Goal: Transaction & Acquisition: Purchase product/service

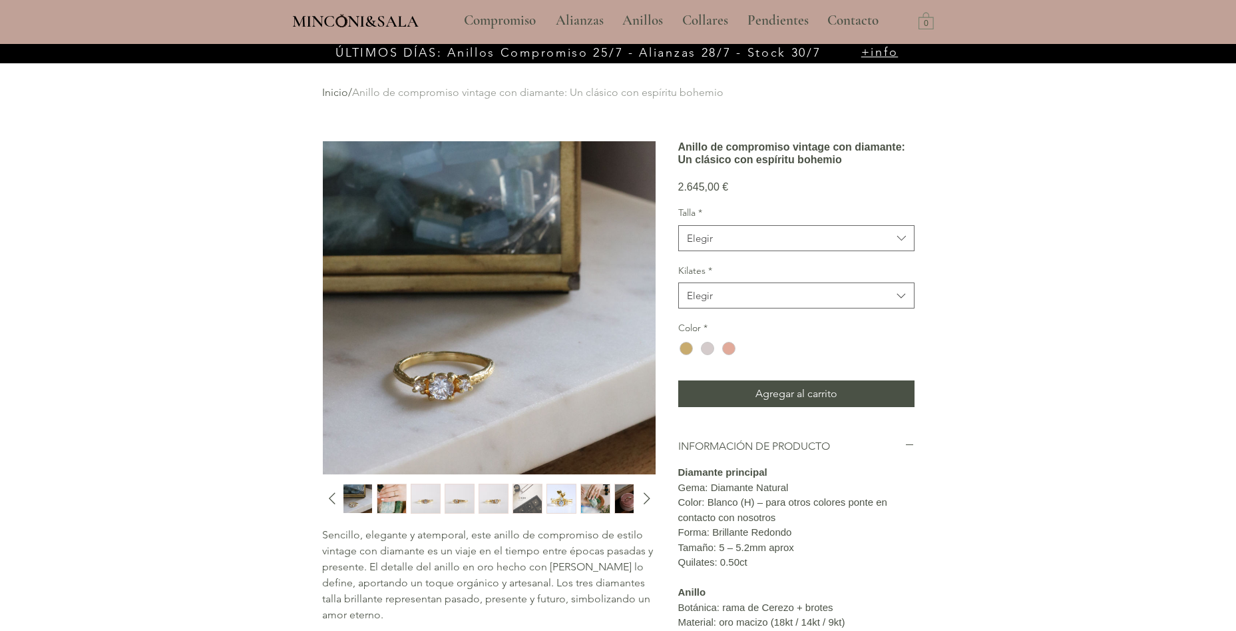
click at [348, 506] on img "1 / 12" at bounding box center [358, 498] width 29 height 29
click at [645, 493] on icon "Diapositiva siguiente" at bounding box center [647, 499] width 7 height 12
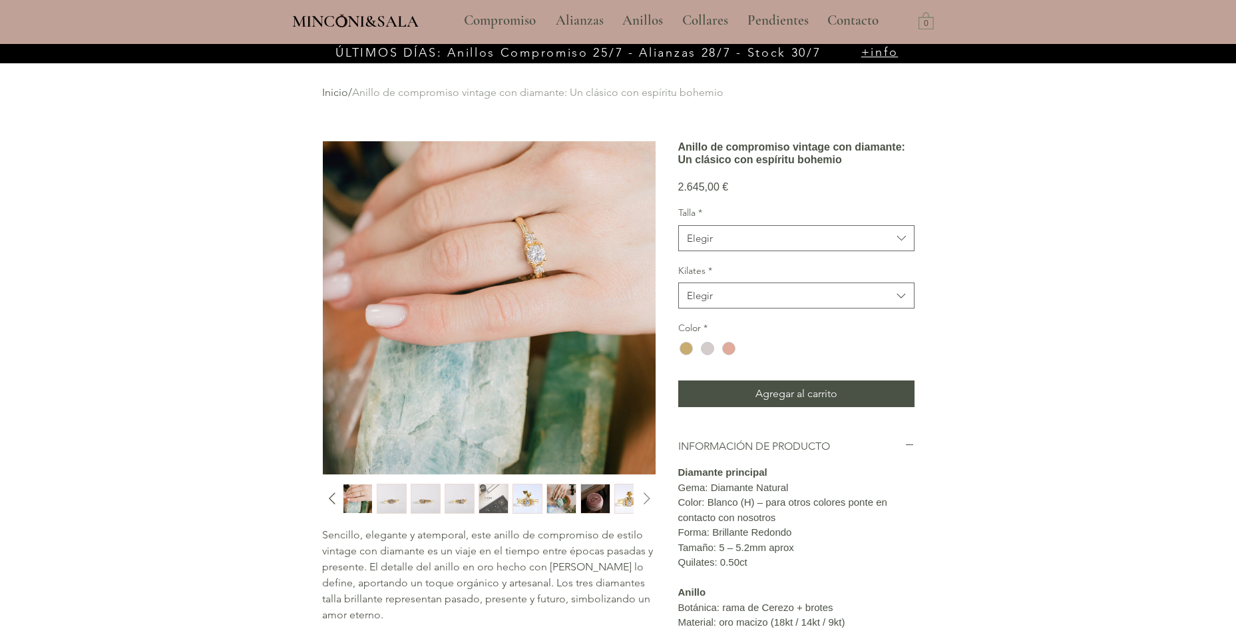
click at [648, 494] on icon "Diapositiva siguiente" at bounding box center [647, 498] width 20 height 20
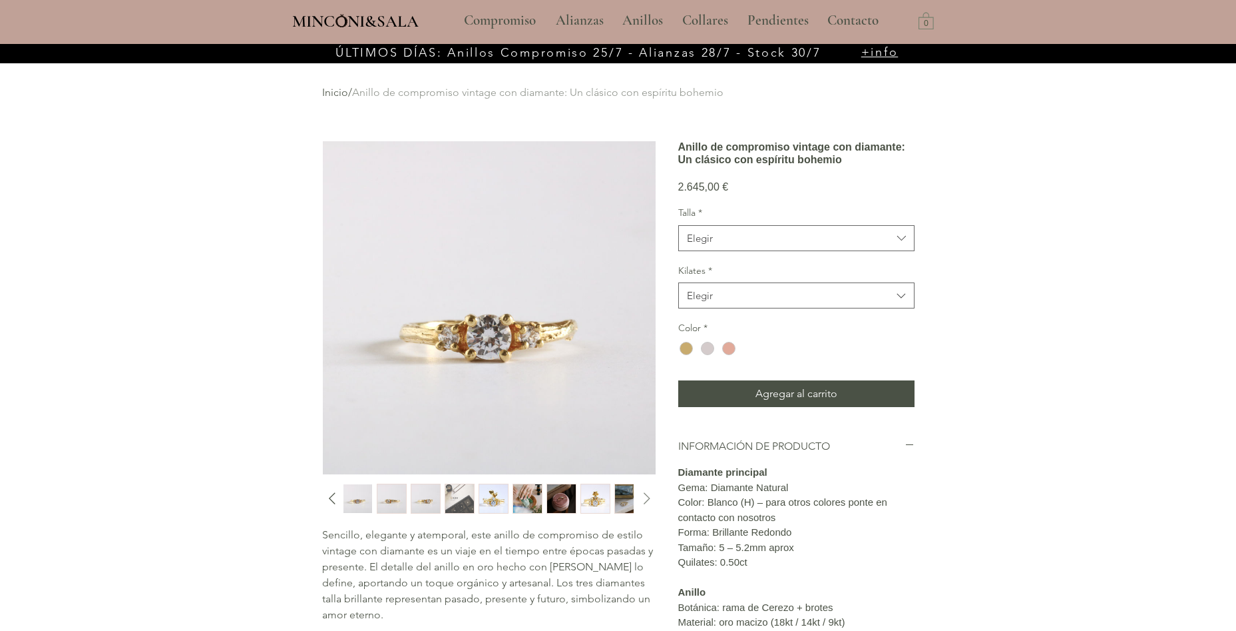
click at [648, 494] on icon "Diapositiva siguiente" at bounding box center [647, 498] width 20 height 20
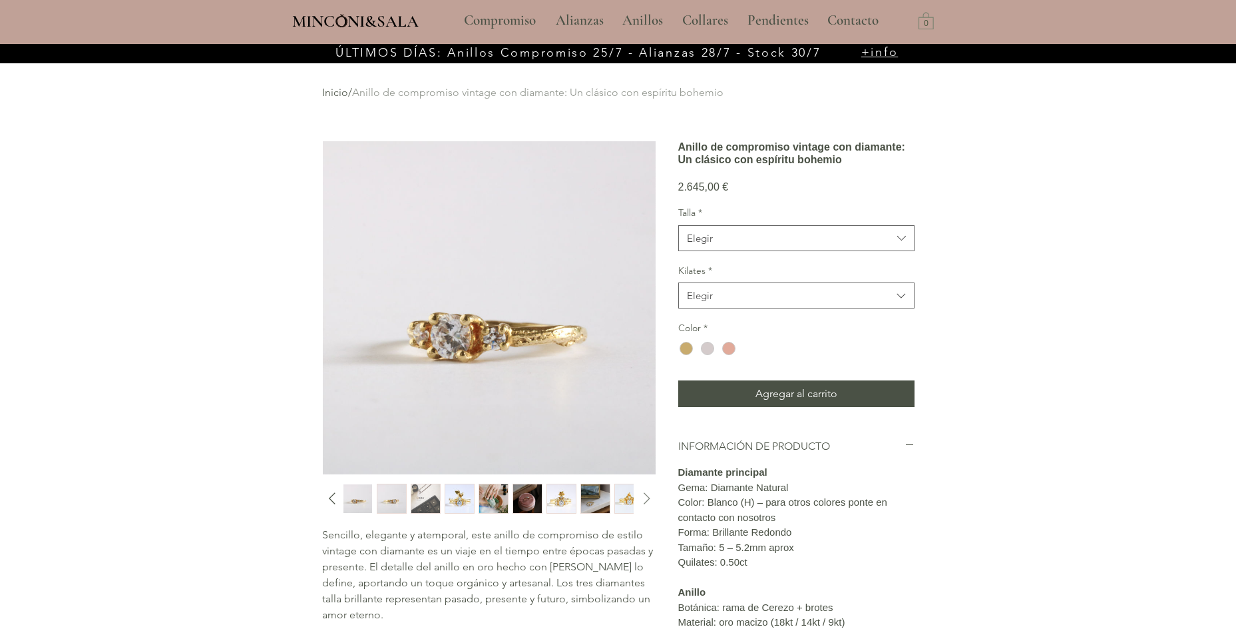
click at [648, 494] on icon "Diapositiva siguiente" at bounding box center [647, 498] width 20 height 20
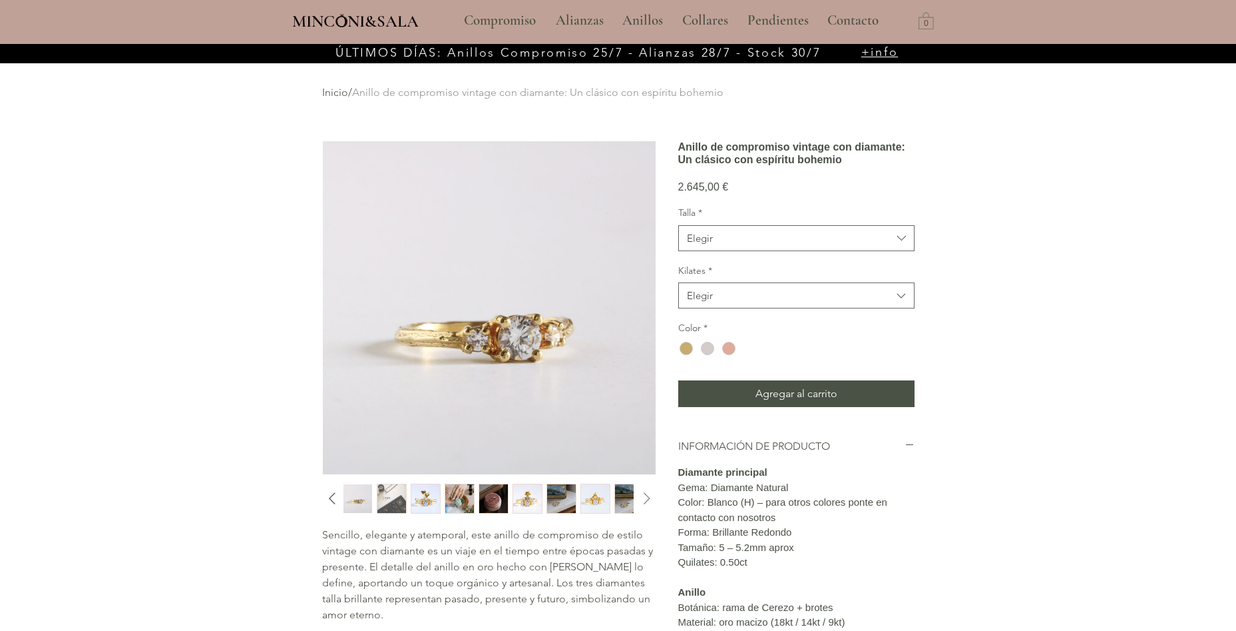
click at [648, 494] on icon "Diapositiva siguiente" at bounding box center [647, 498] width 20 height 20
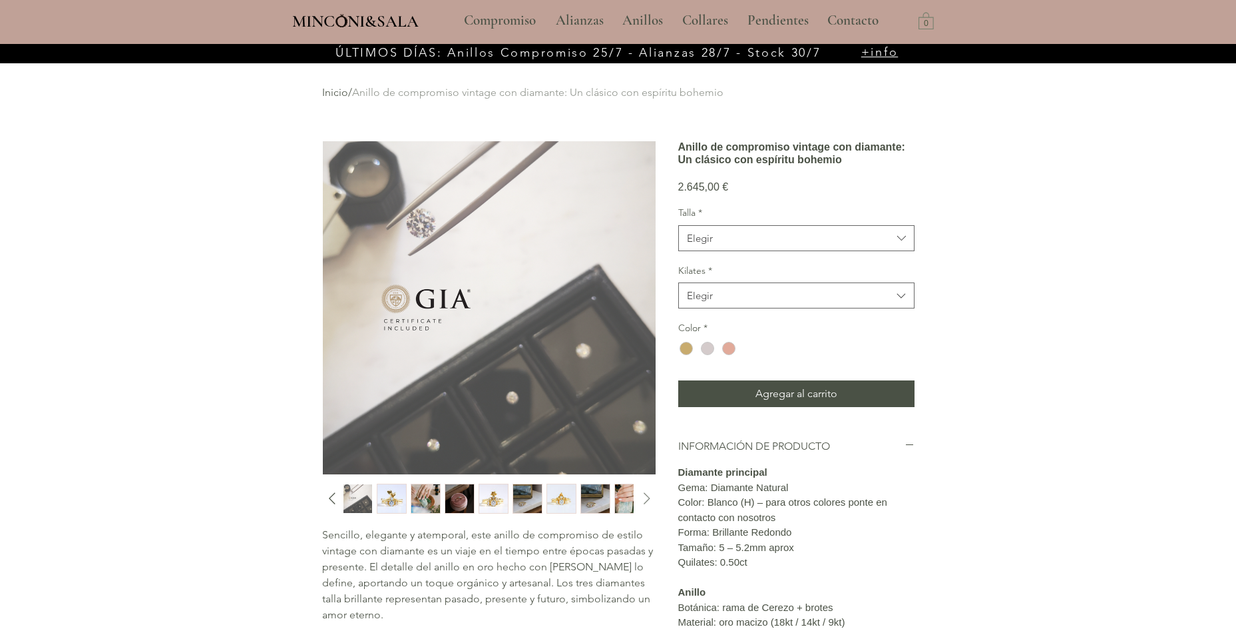
click at [648, 494] on icon "Diapositiva siguiente" at bounding box center [647, 498] width 20 height 20
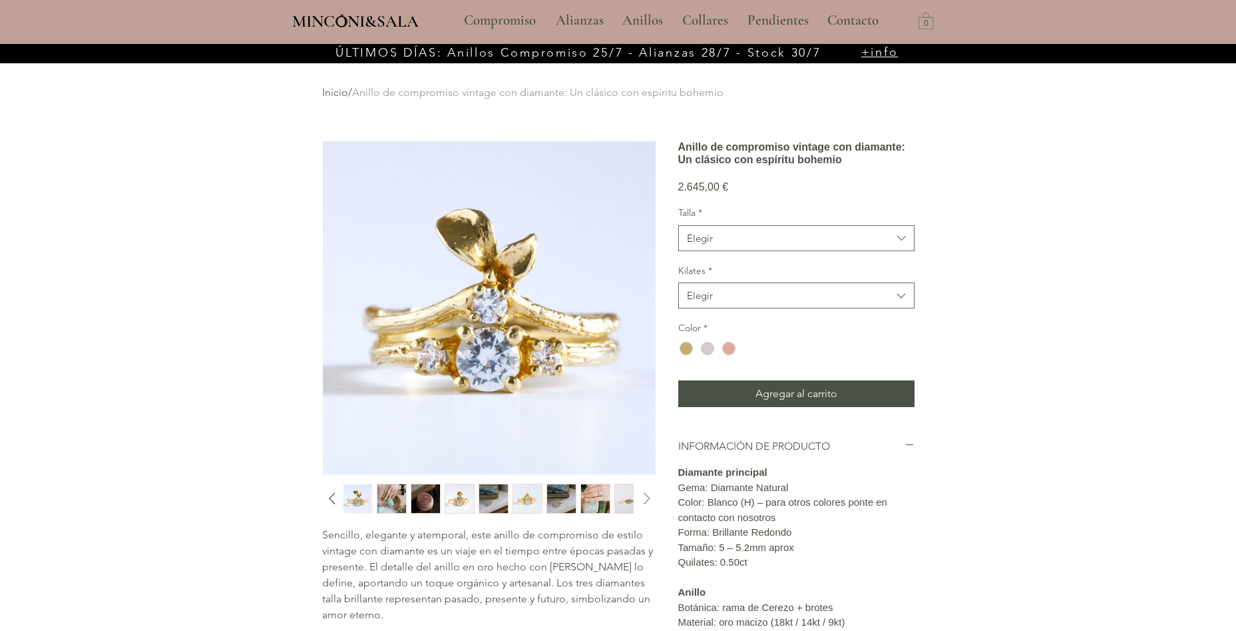
click at [648, 494] on icon "Diapositiva siguiente" at bounding box center [647, 498] width 20 height 20
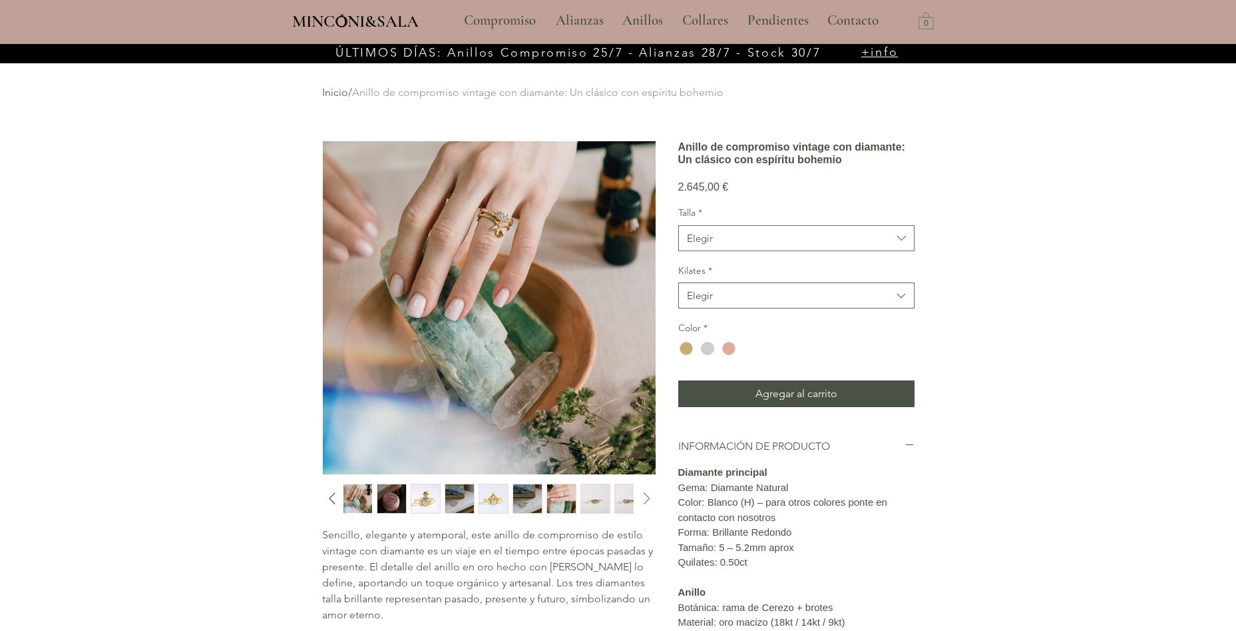
click at [648, 494] on icon "Diapositiva siguiente" at bounding box center [647, 498] width 20 height 20
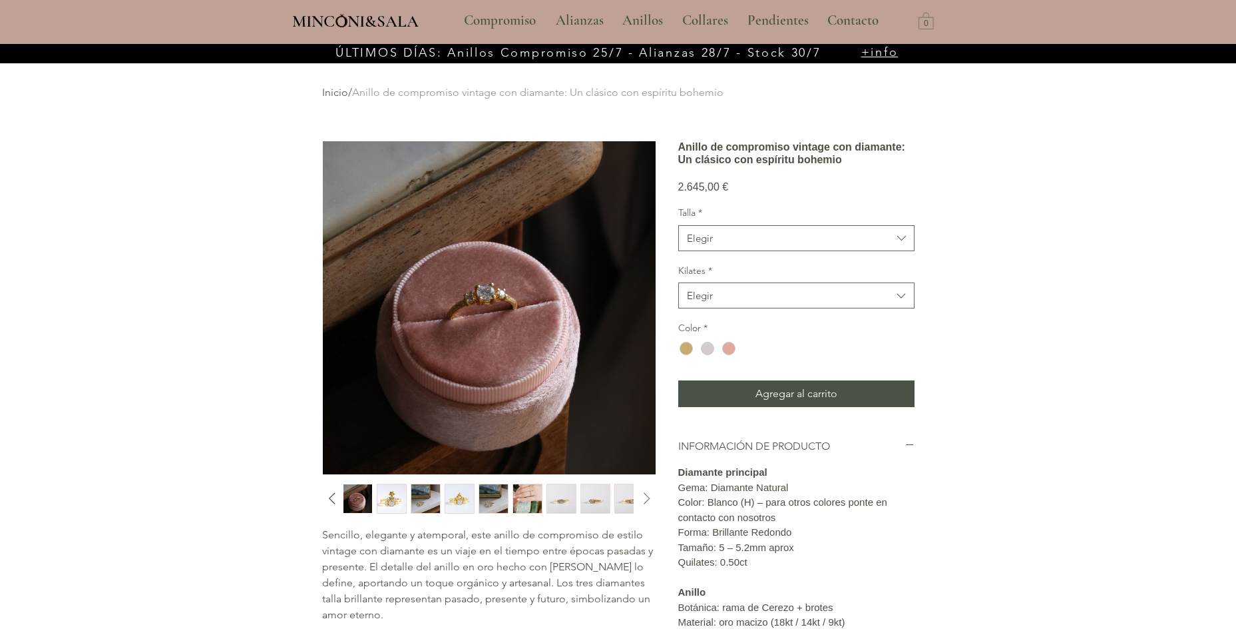
click at [648, 494] on icon "Diapositiva siguiente" at bounding box center [647, 498] width 20 height 20
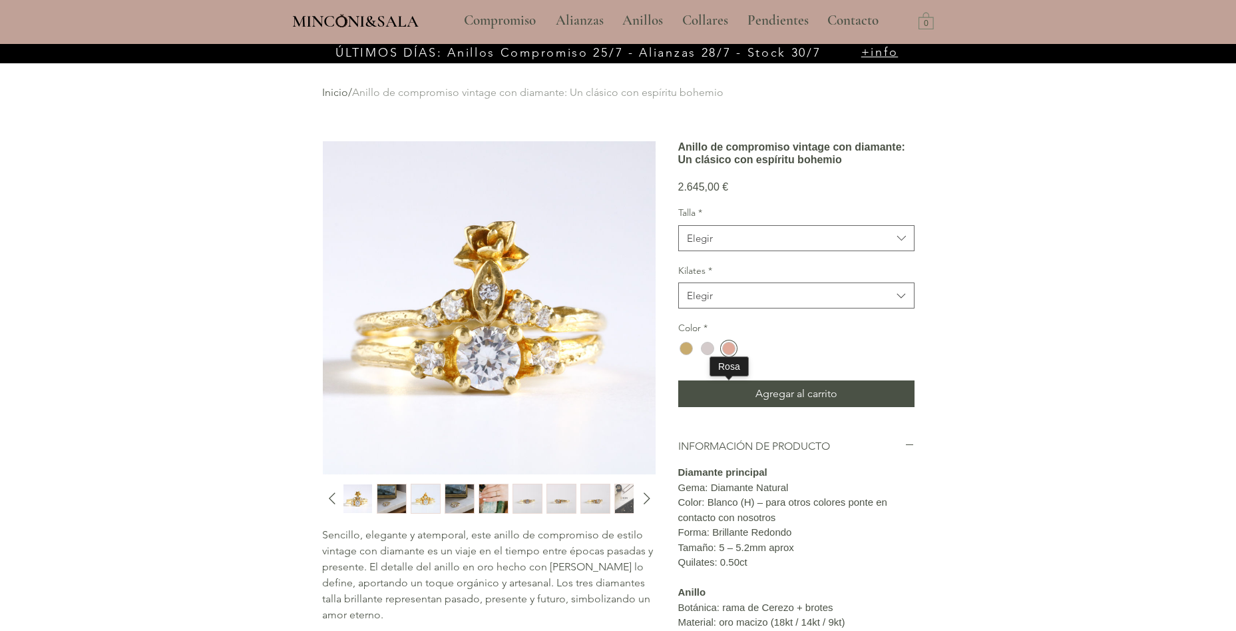
click at [729, 355] on div "main content" at bounding box center [728, 348] width 13 height 13
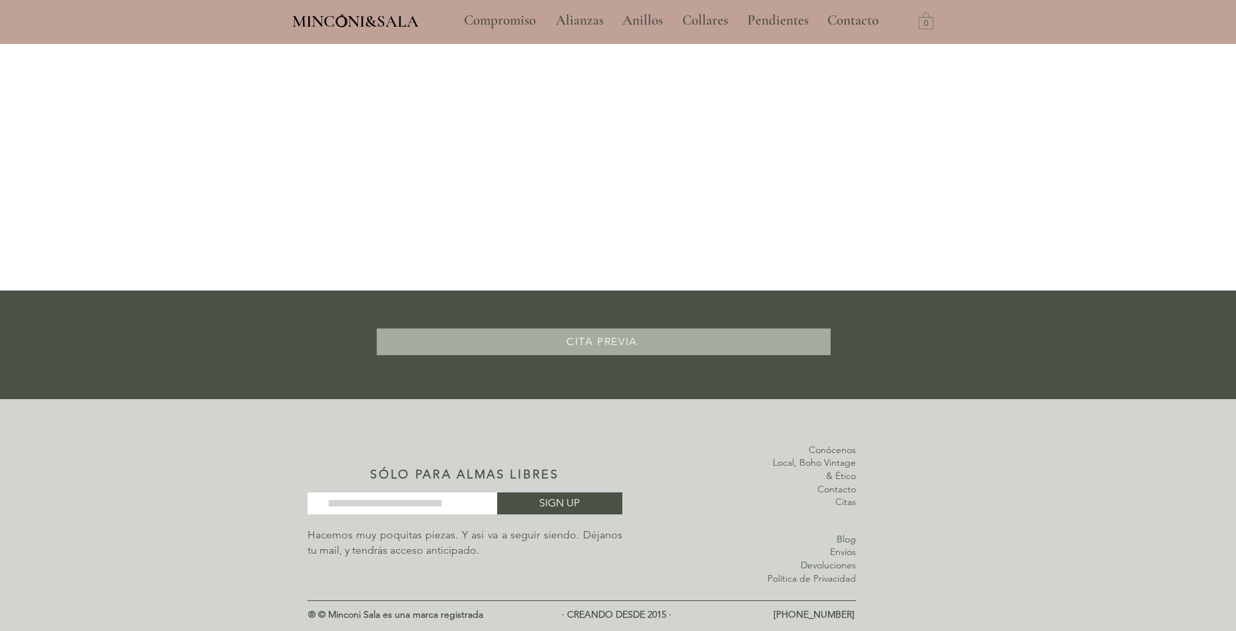
scroll to position [1191, 0]
click at [850, 447] on link "Conócenos" at bounding box center [832, 449] width 47 height 12
click at [842, 463] on link "Local, Boho Vintage & Ético" at bounding box center [814, 468] width 83 height 25
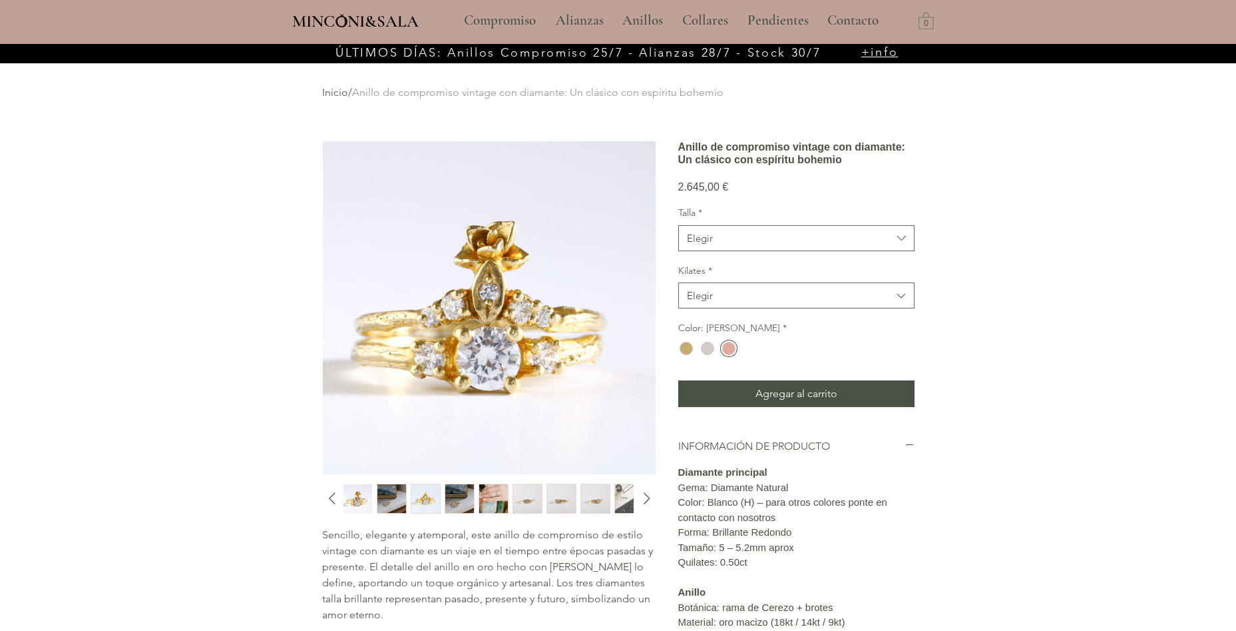
scroll to position [0, 0]
click at [651, 502] on icon "Diapositiva siguiente" at bounding box center [647, 498] width 20 height 20
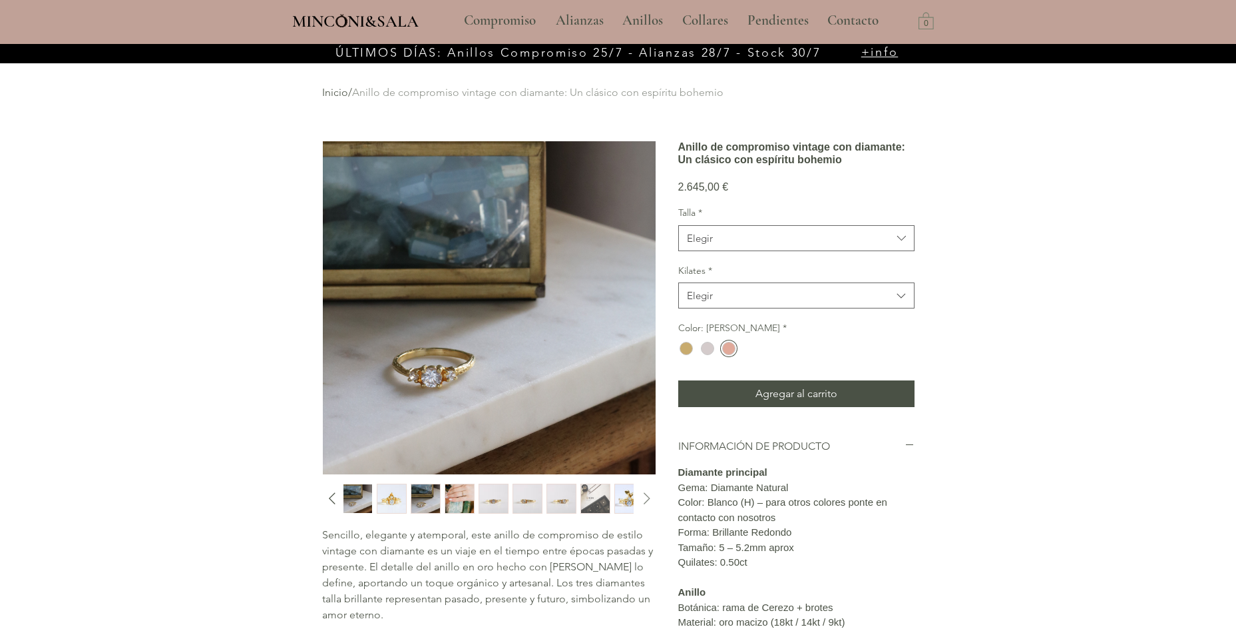
click at [651, 502] on icon "Diapositiva siguiente" at bounding box center [647, 498] width 20 height 20
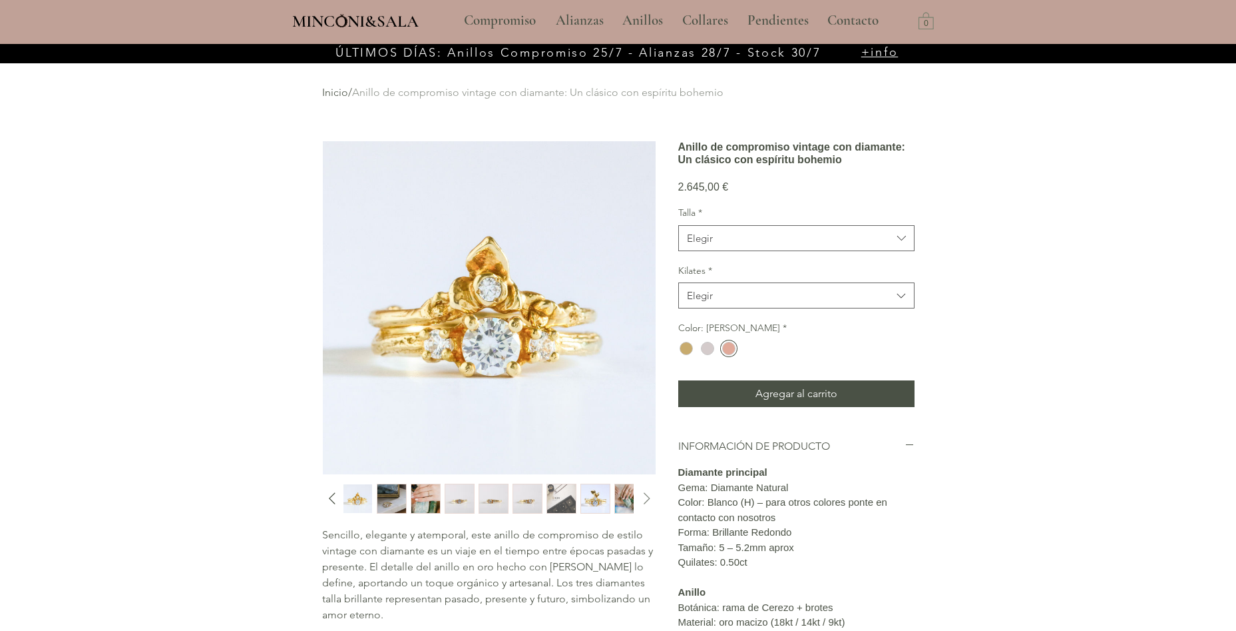
click at [651, 502] on icon "Diapositiva siguiente" at bounding box center [647, 498] width 20 height 20
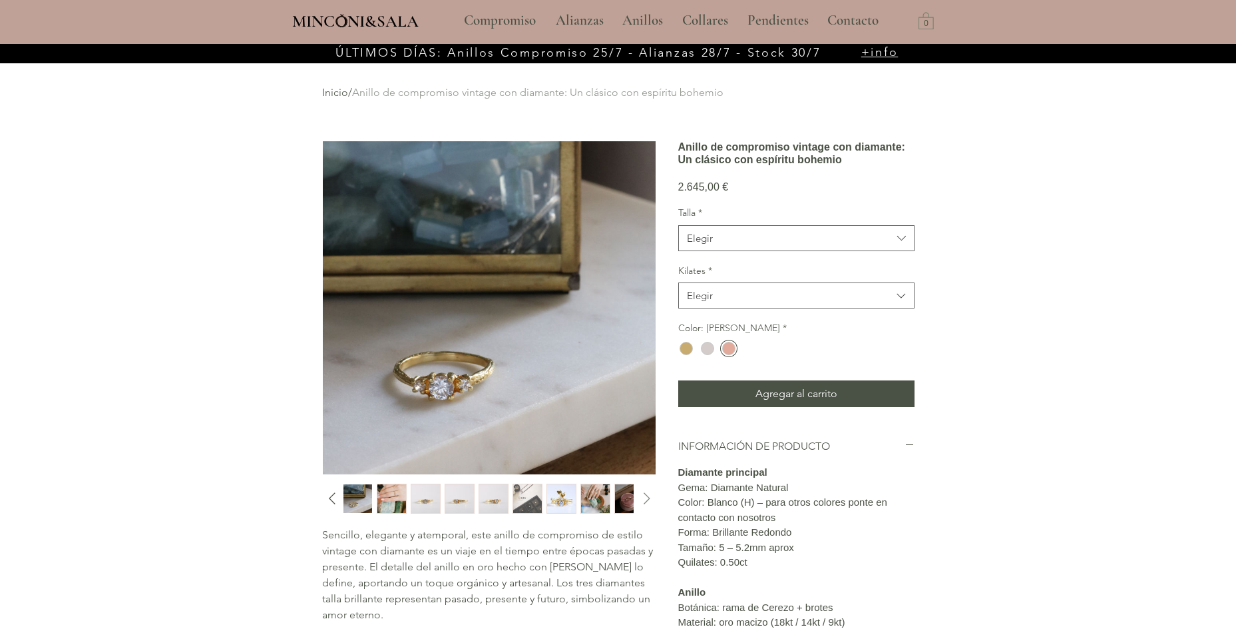
click at [651, 502] on icon "Diapositiva siguiente" at bounding box center [647, 498] width 20 height 20
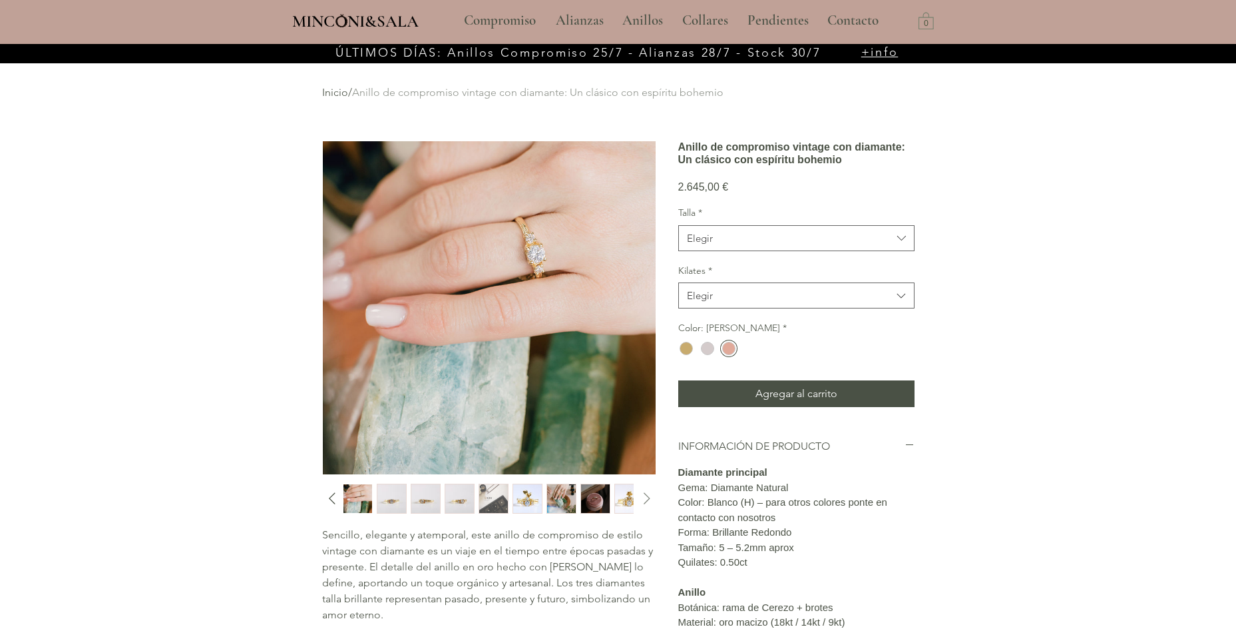
click at [651, 502] on icon "Diapositiva siguiente" at bounding box center [647, 498] width 20 height 20
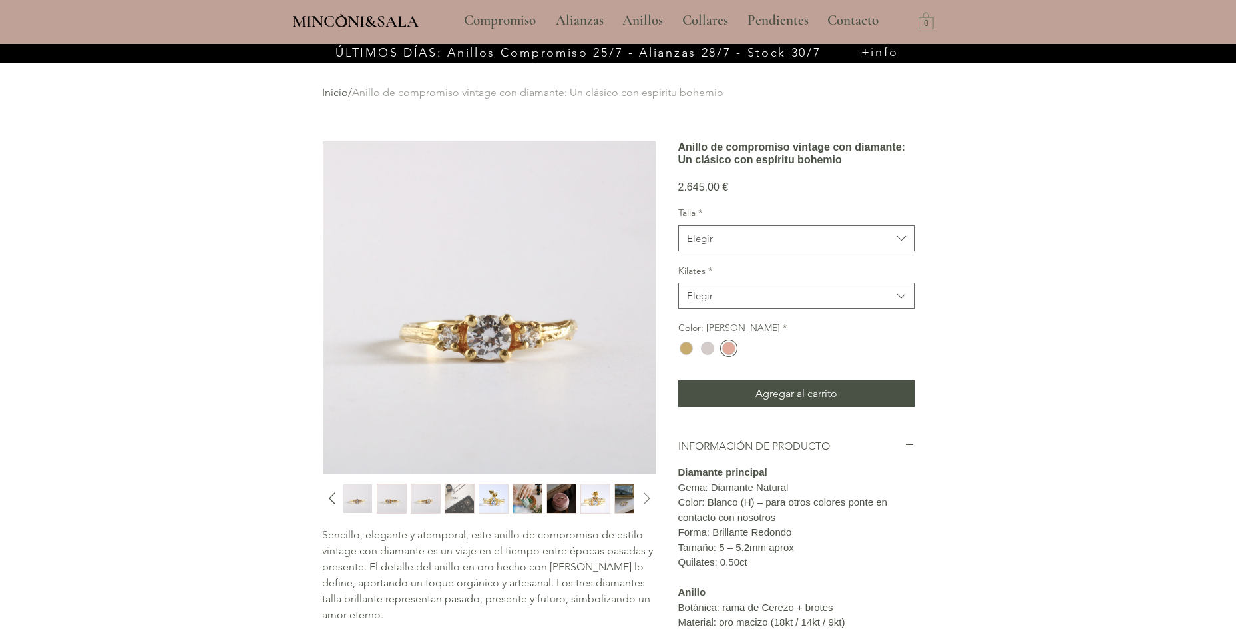
click at [651, 502] on icon "Diapositiva siguiente" at bounding box center [647, 498] width 20 height 20
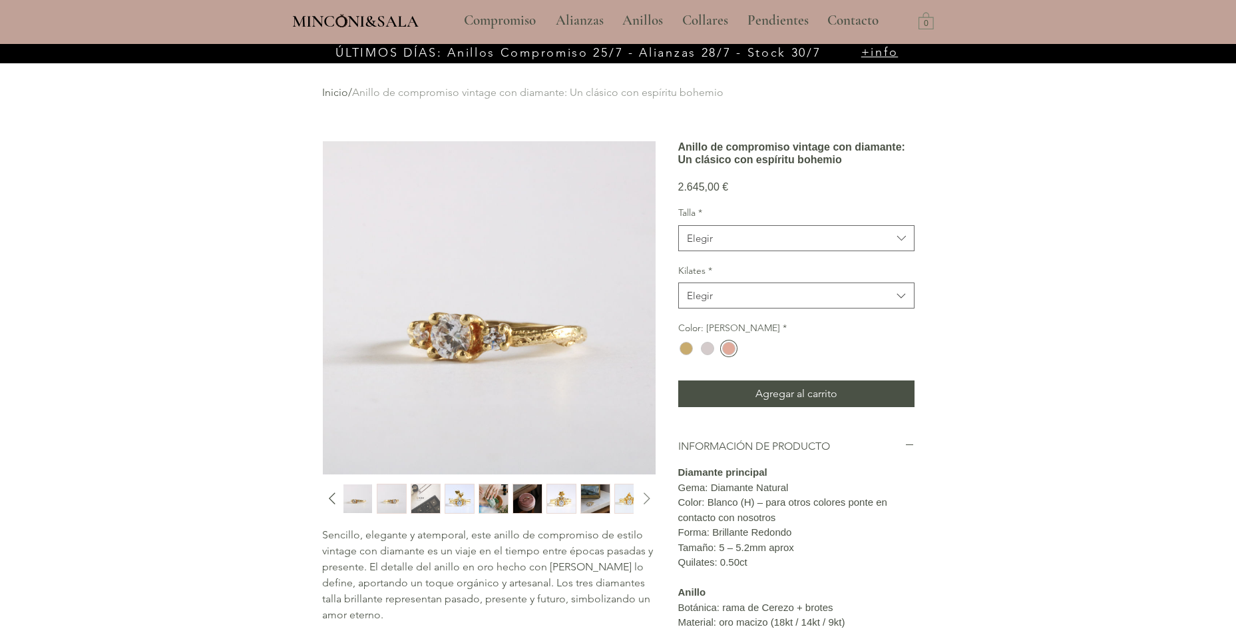
click at [651, 502] on icon "Diapositiva siguiente" at bounding box center [647, 498] width 20 height 20
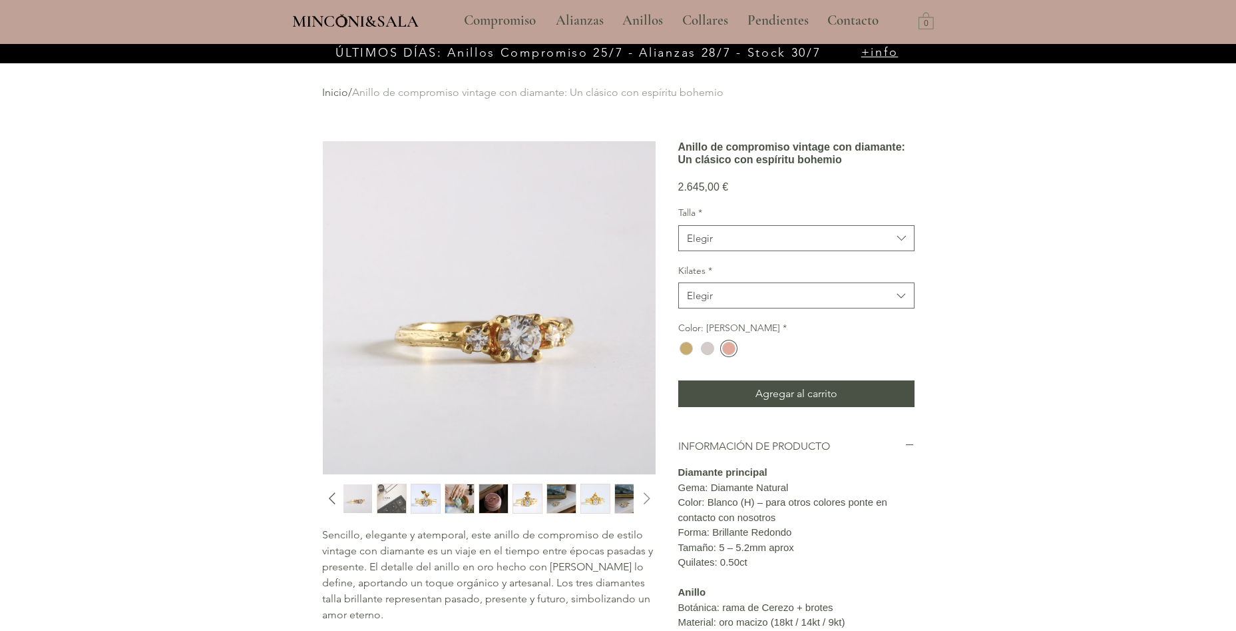
click at [651, 502] on icon "Diapositiva siguiente" at bounding box center [647, 498] width 20 height 20
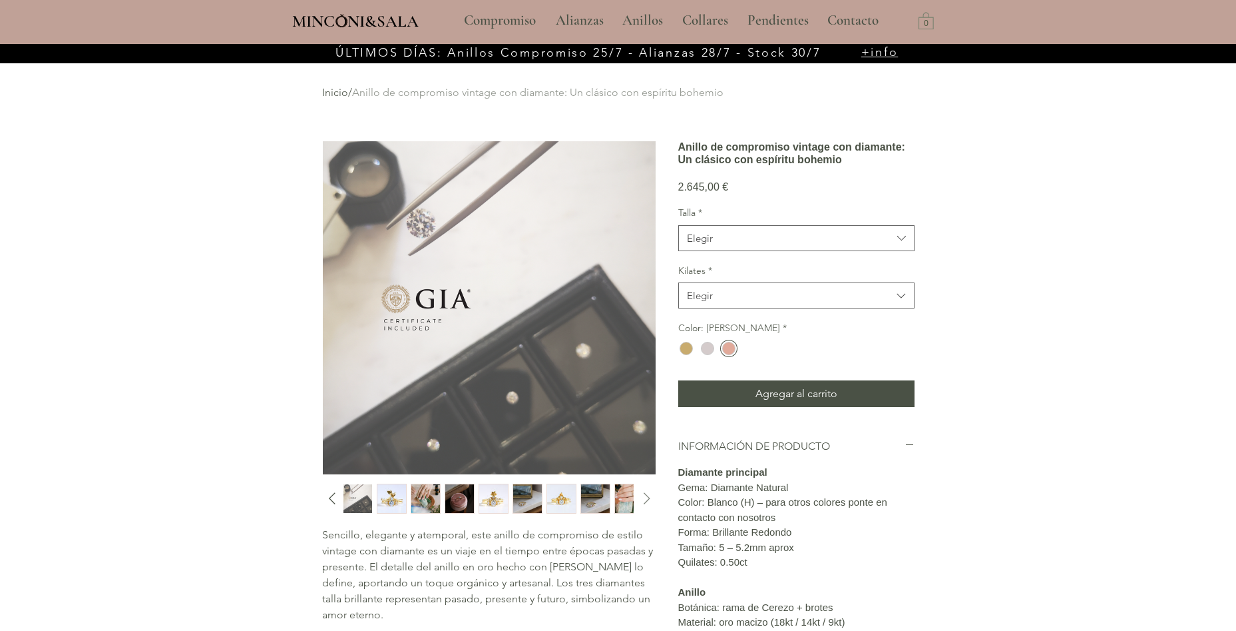
click at [651, 502] on icon "Diapositiva siguiente" at bounding box center [647, 498] width 20 height 20
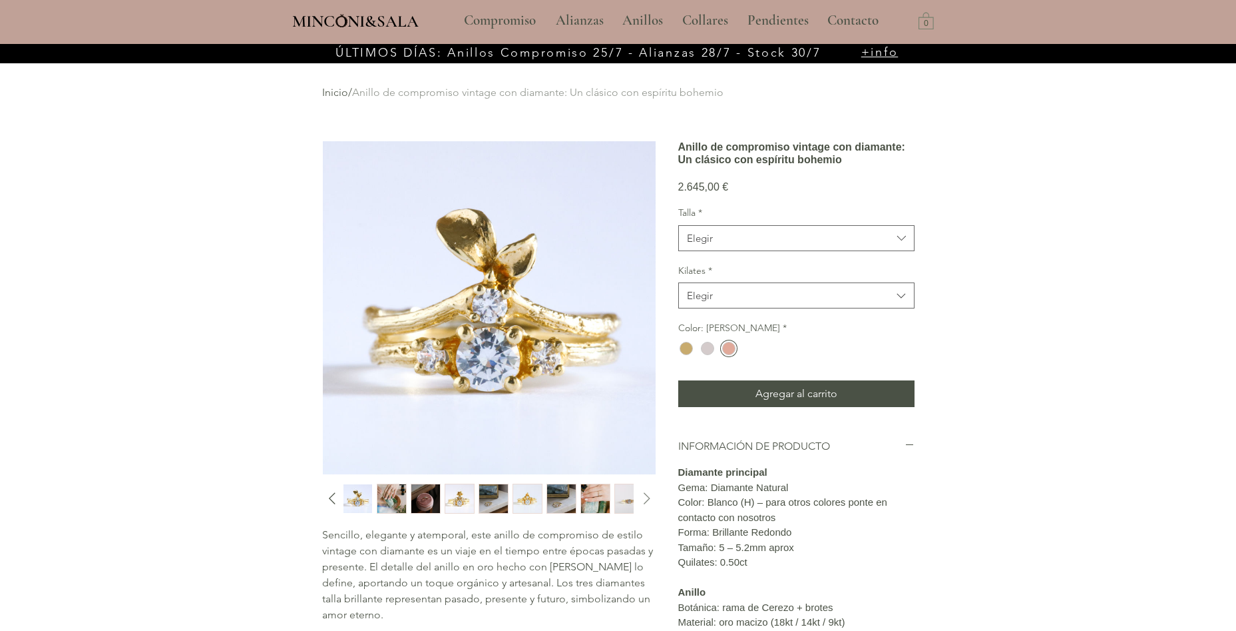
click at [648, 500] on icon "Diapositiva siguiente" at bounding box center [647, 499] width 7 height 12
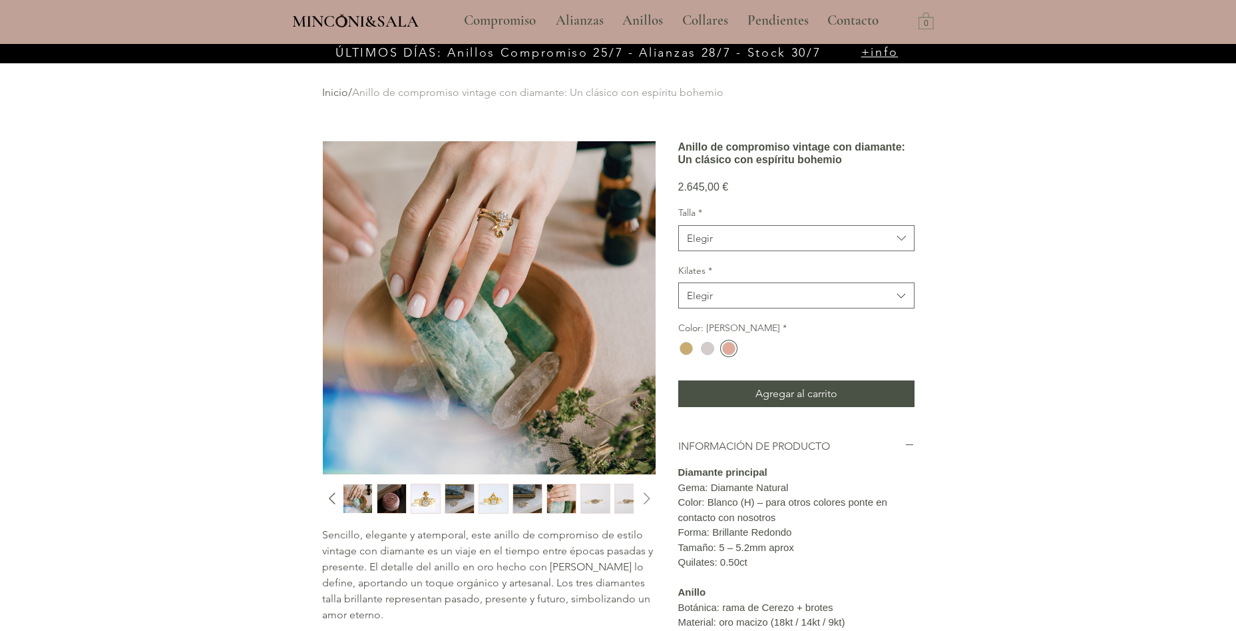
click at [648, 500] on icon "Diapositiva siguiente" at bounding box center [647, 499] width 7 height 12
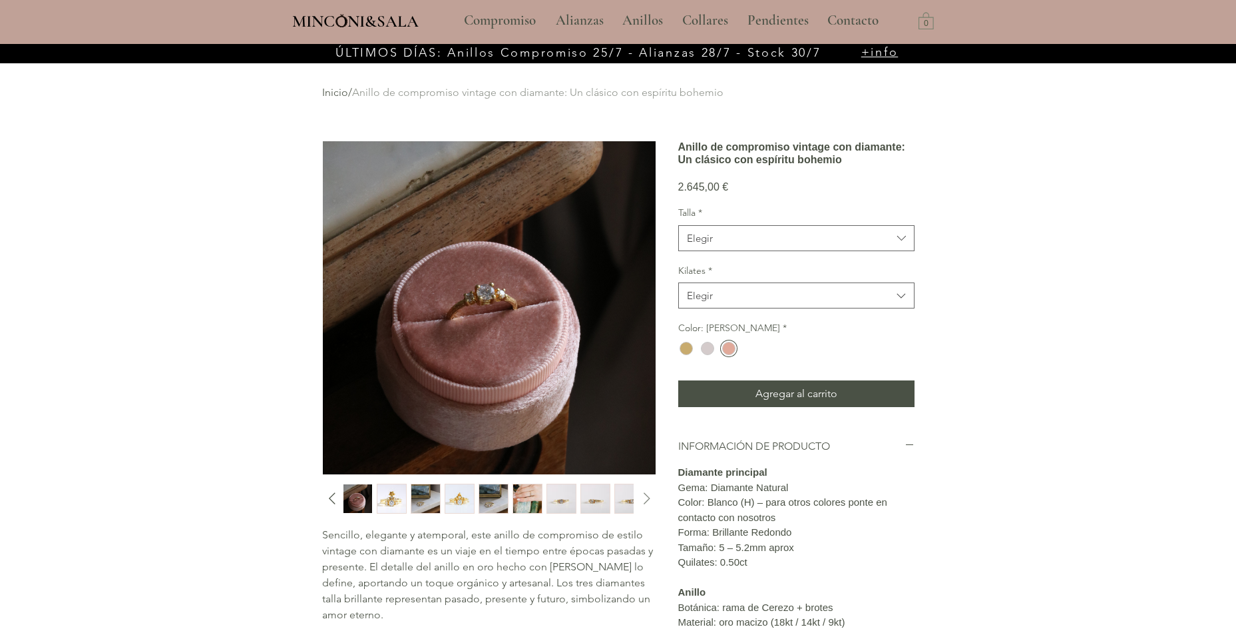
click at [648, 500] on icon "Diapositiva siguiente" at bounding box center [647, 499] width 7 height 12
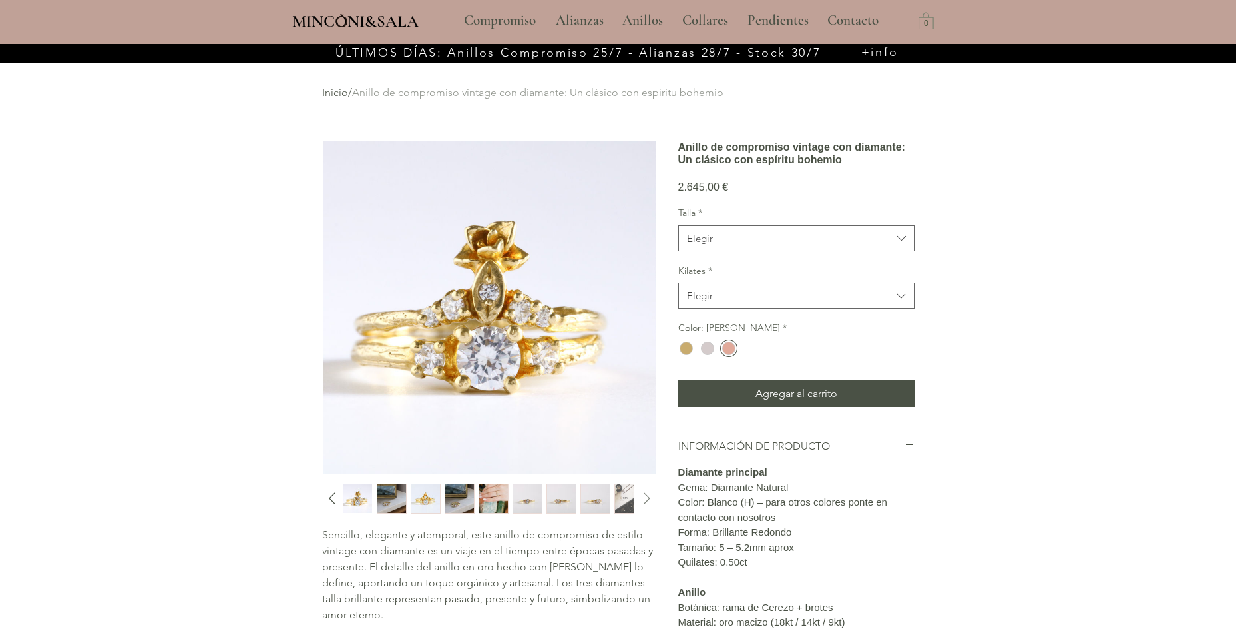
click at [648, 500] on icon "Diapositiva siguiente" at bounding box center [647, 499] width 7 height 12
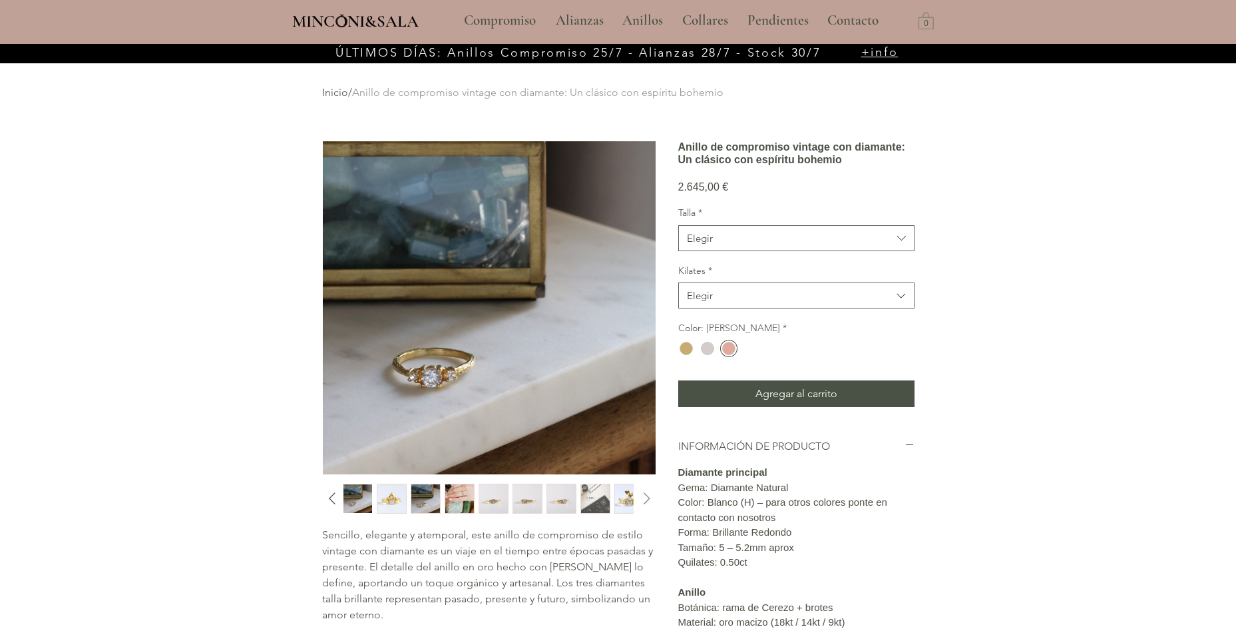
click at [648, 500] on icon "Diapositiva siguiente" at bounding box center [647, 499] width 7 height 12
click at [647, 499] on icon "Diapositiva siguiente" at bounding box center [647, 498] width 20 height 20
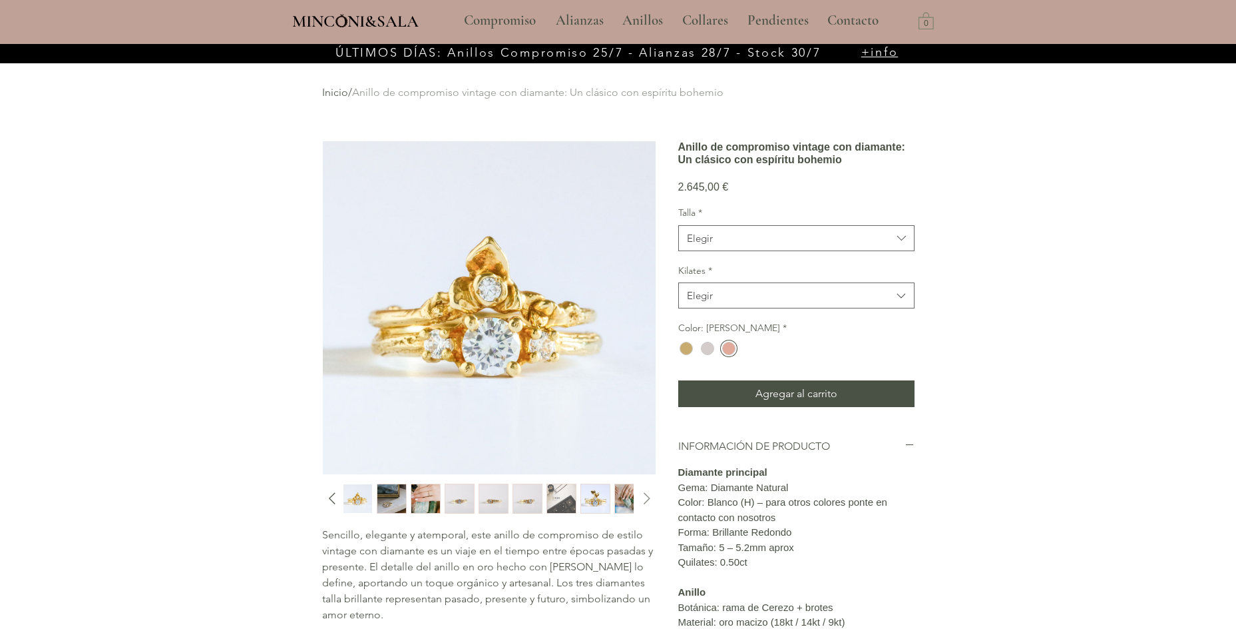
click at [647, 499] on icon "Diapositiva siguiente" at bounding box center [647, 498] width 20 height 20
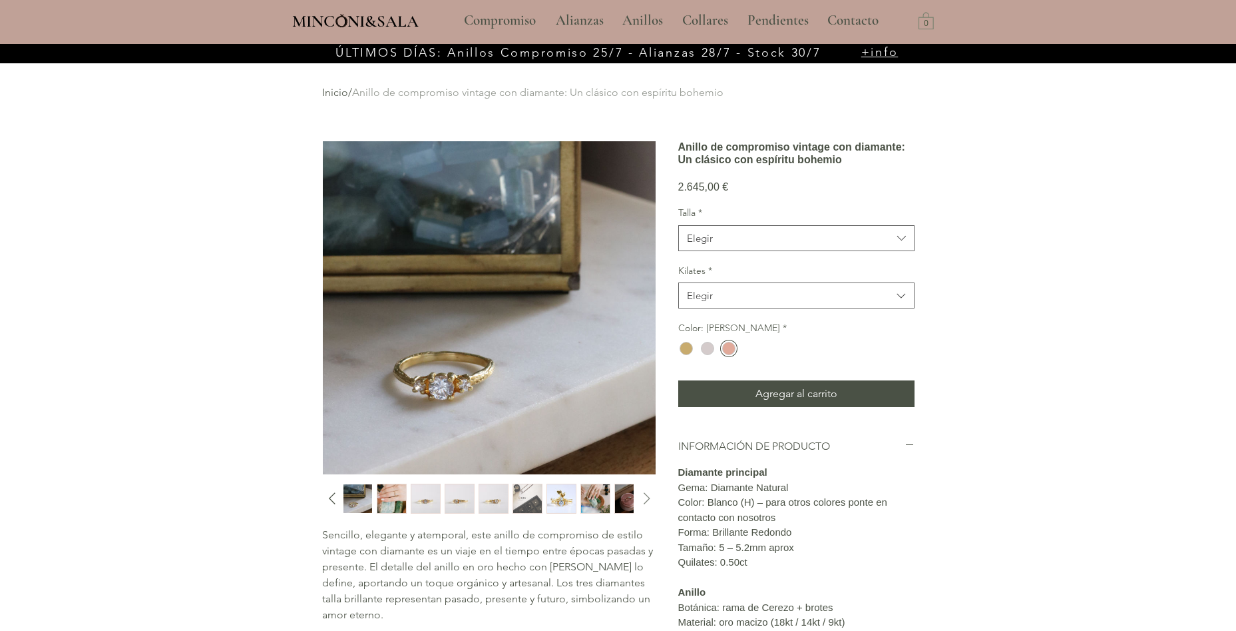
click at [647, 499] on icon "Diapositiva siguiente" at bounding box center [647, 498] width 20 height 20
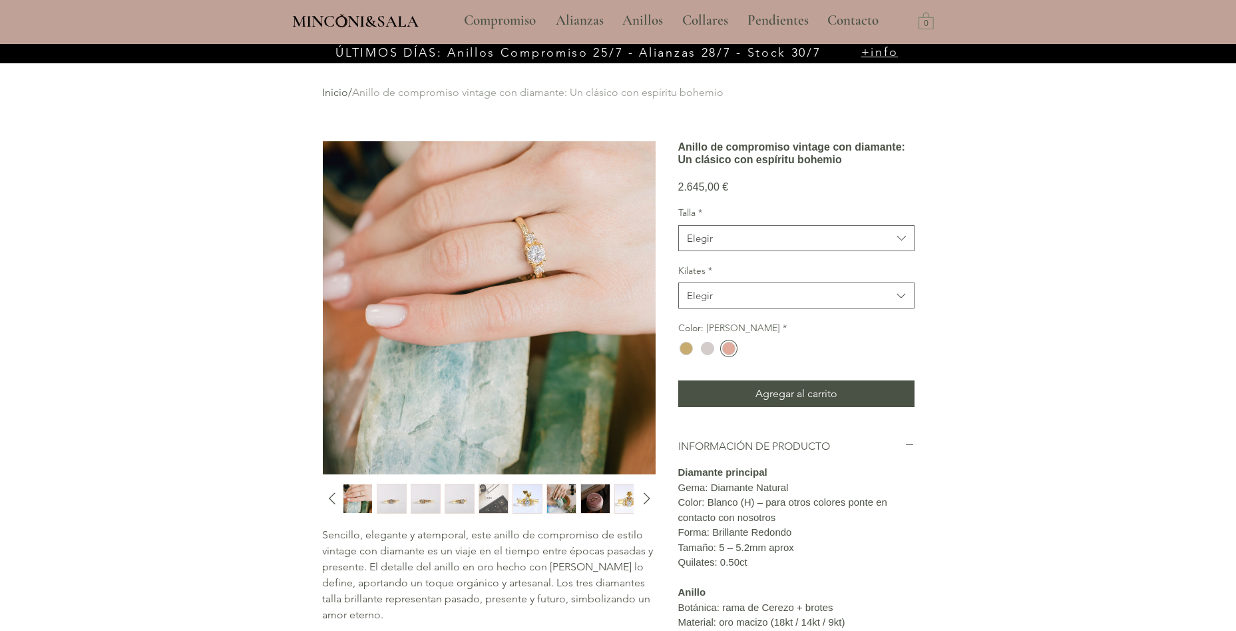
click at [538, 261] on img "main content" at bounding box center [489, 307] width 333 height 333
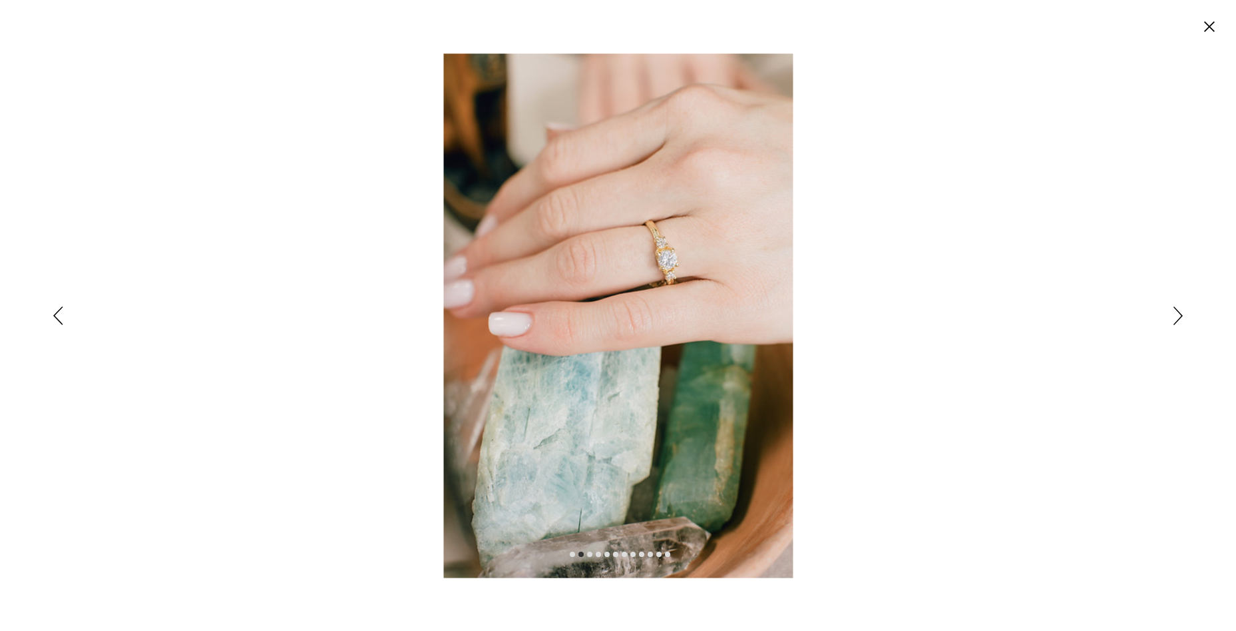
click at [657, 244] on img "Expanded image viewer" at bounding box center [618, 315] width 350 height 524
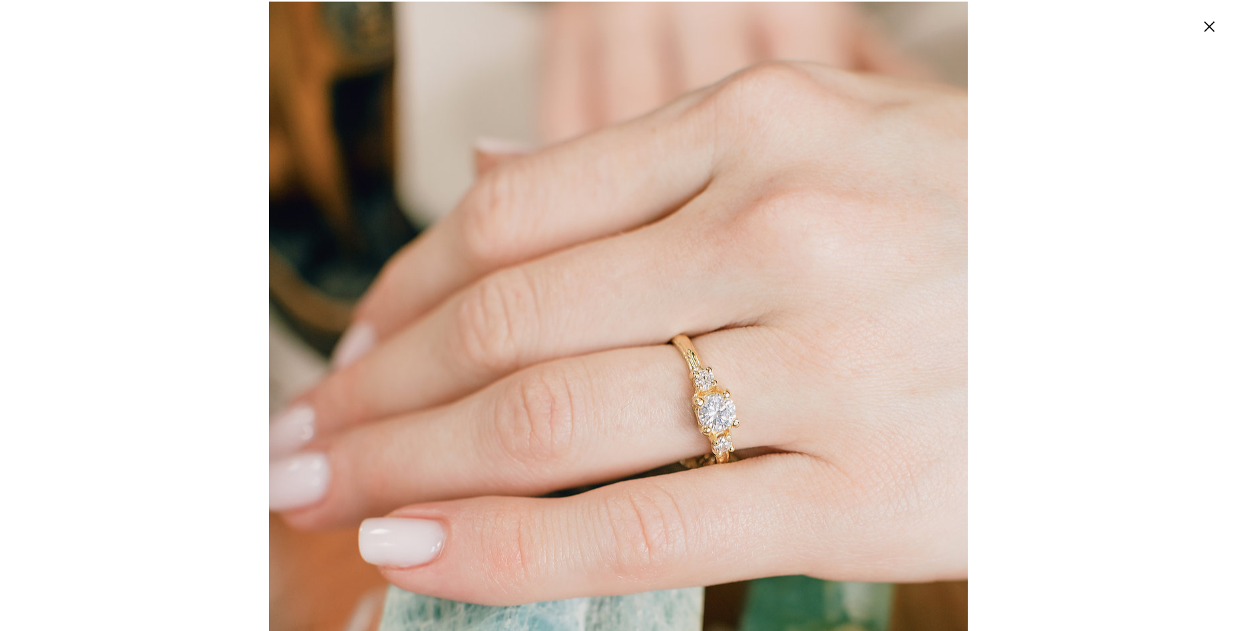
click at [985, 70] on div "Expanded image viewer" at bounding box center [618, 315] width 1236 height 631
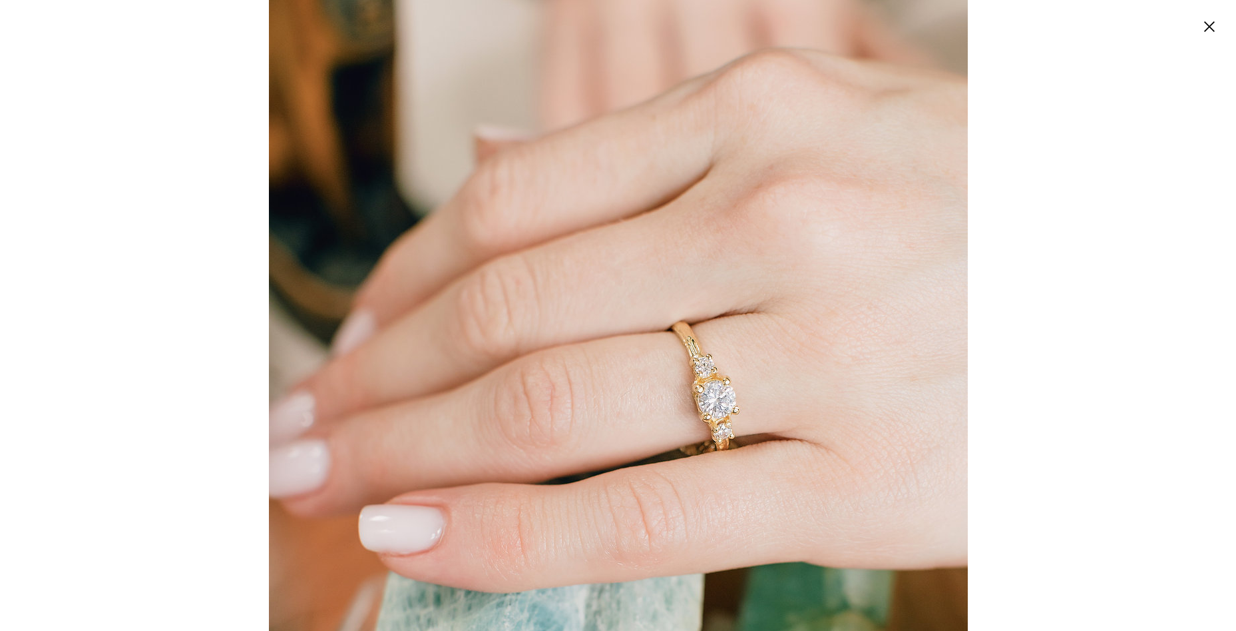
click at [1213, 27] on circle "Cerrar" at bounding box center [1209, 26] width 21 height 21
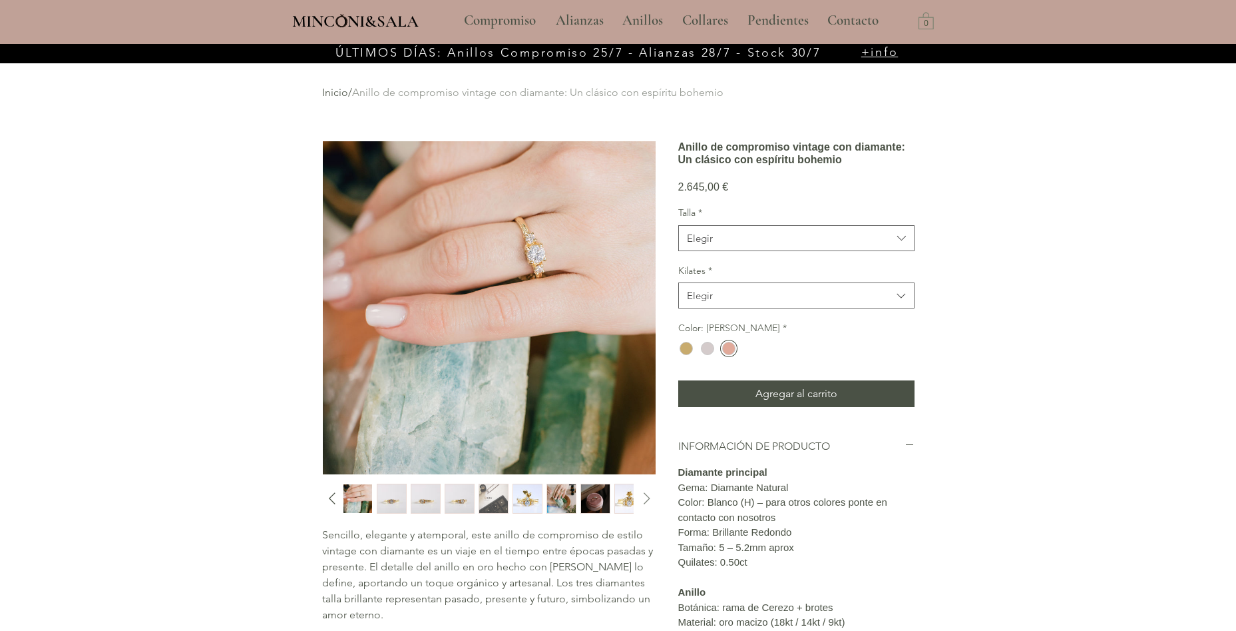
click at [646, 495] on icon "Diapositiva siguiente" at bounding box center [647, 498] width 20 height 20
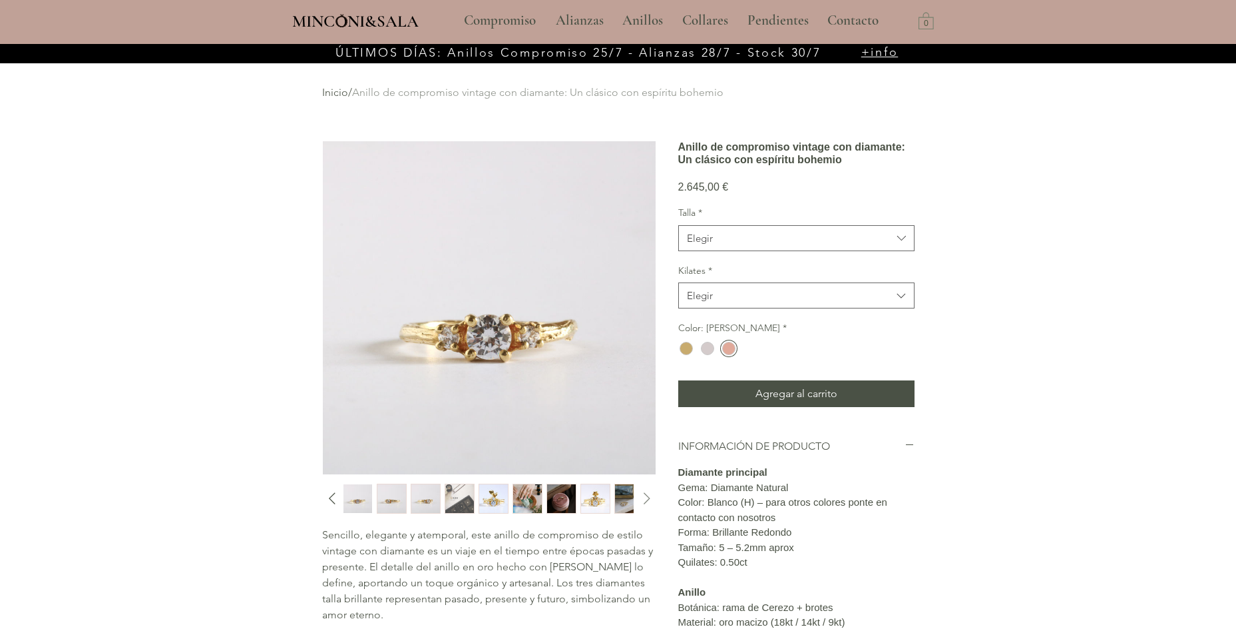
click at [646, 495] on icon "Diapositiva siguiente" at bounding box center [647, 498] width 20 height 20
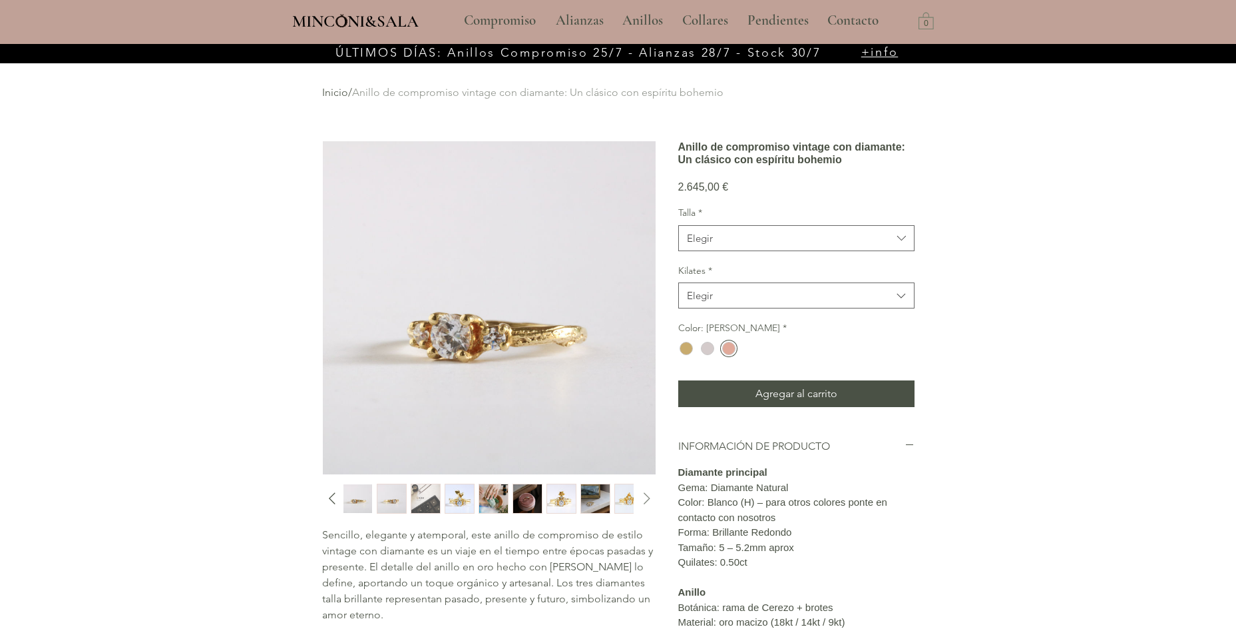
click at [646, 495] on icon "Diapositiva siguiente" at bounding box center [647, 498] width 20 height 20
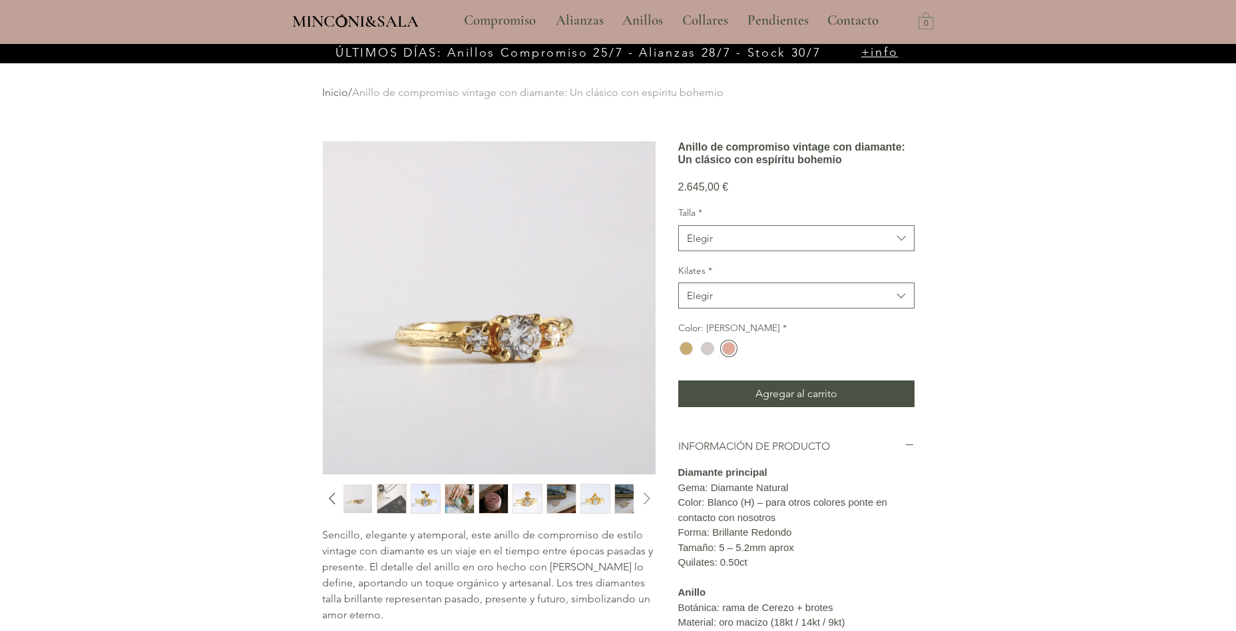
click at [646, 495] on icon "Diapositiva siguiente" at bounding box center [647, 498] width 20 height 20
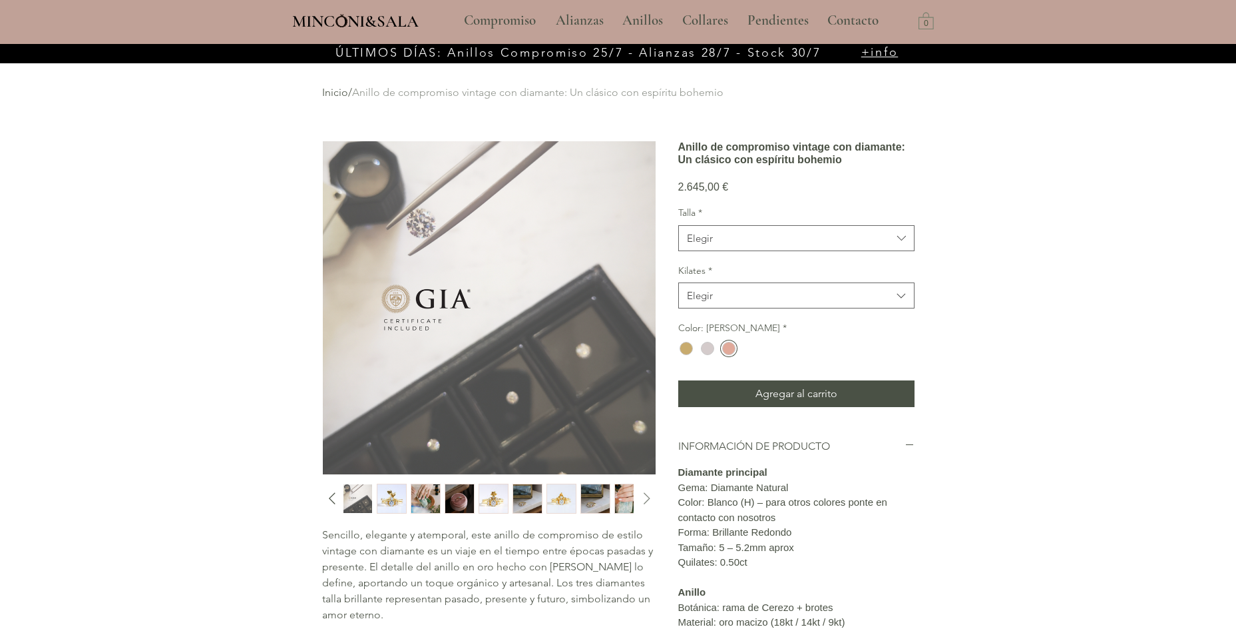
click at [646, 495] on icon "Diapositiva siguiente" at bounding box center [647, 498] width 20 height 20
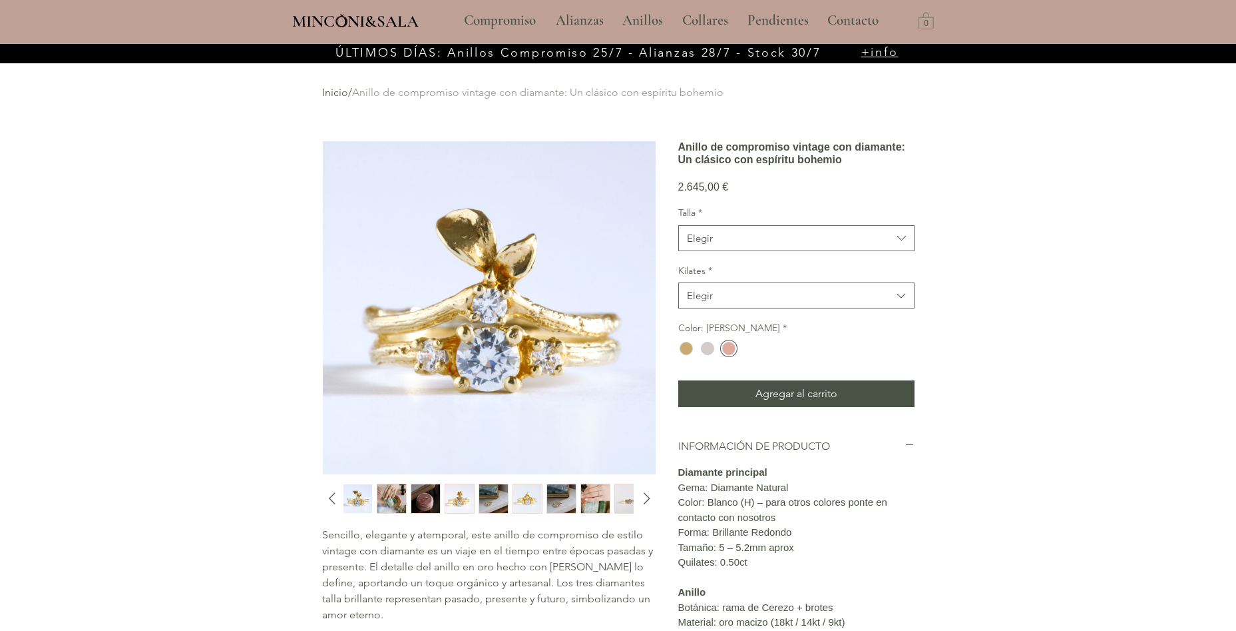
click at [543, 86] on div "Inicio / Anillo de compromiso vintage con diamante: Un clásico con espíritu boh…" at bounding box center [613, 92] width 582 height 15
click at [517, 18] on p "Compromiso" at bounding box center [499, 20] width 85 height 33
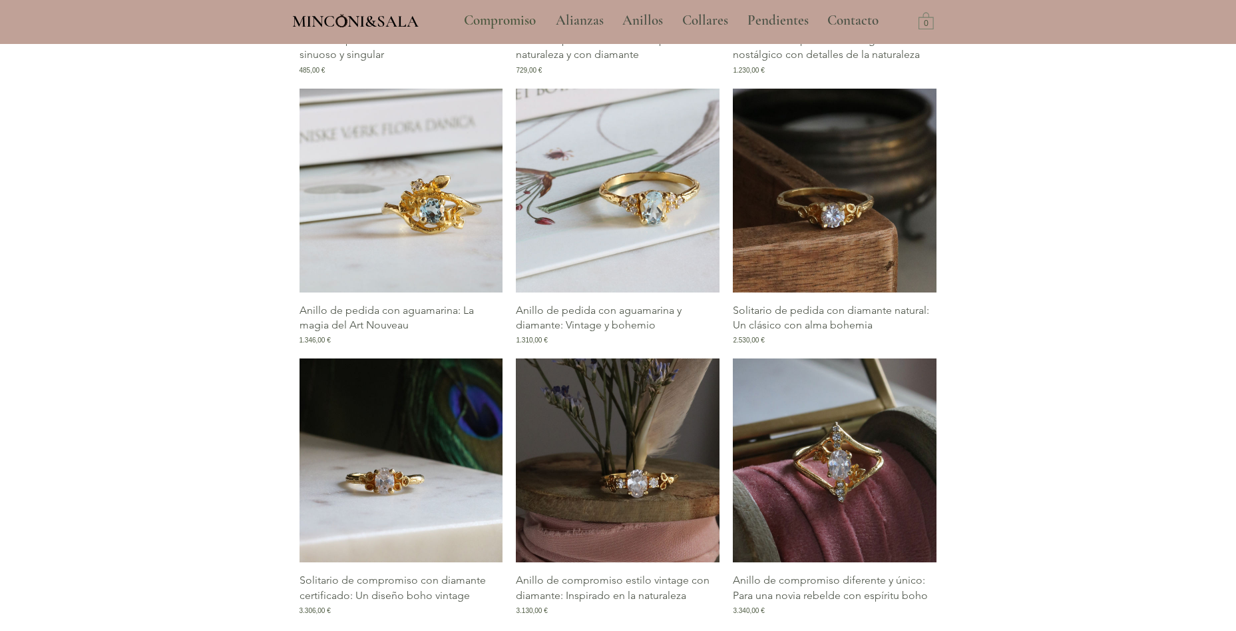
scroll to position [1195, 0]
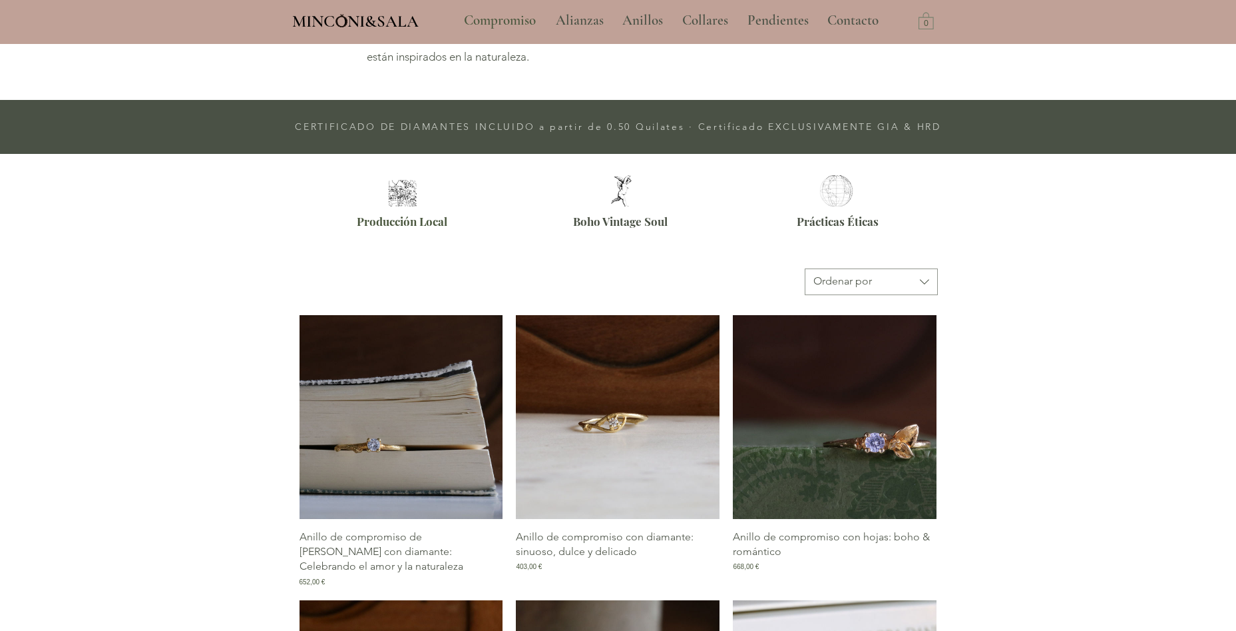
scroll to position [404, 0]
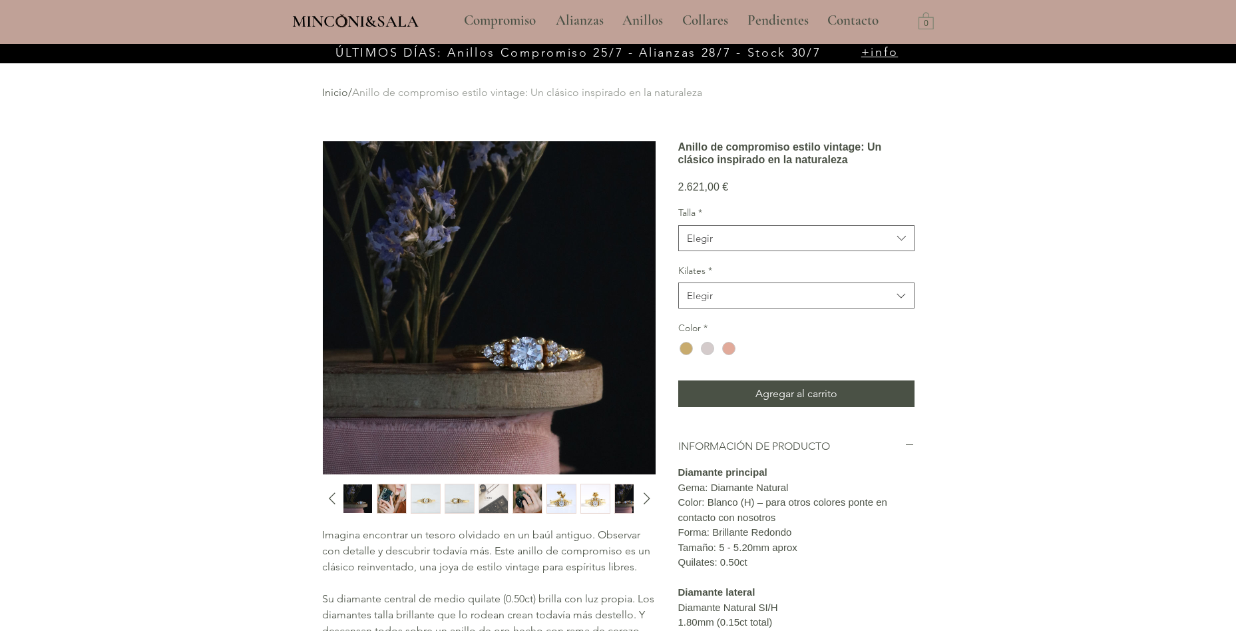
click at [392, 502] on img "2 / 10" at bounding box center [392, 498] width 29 height 29
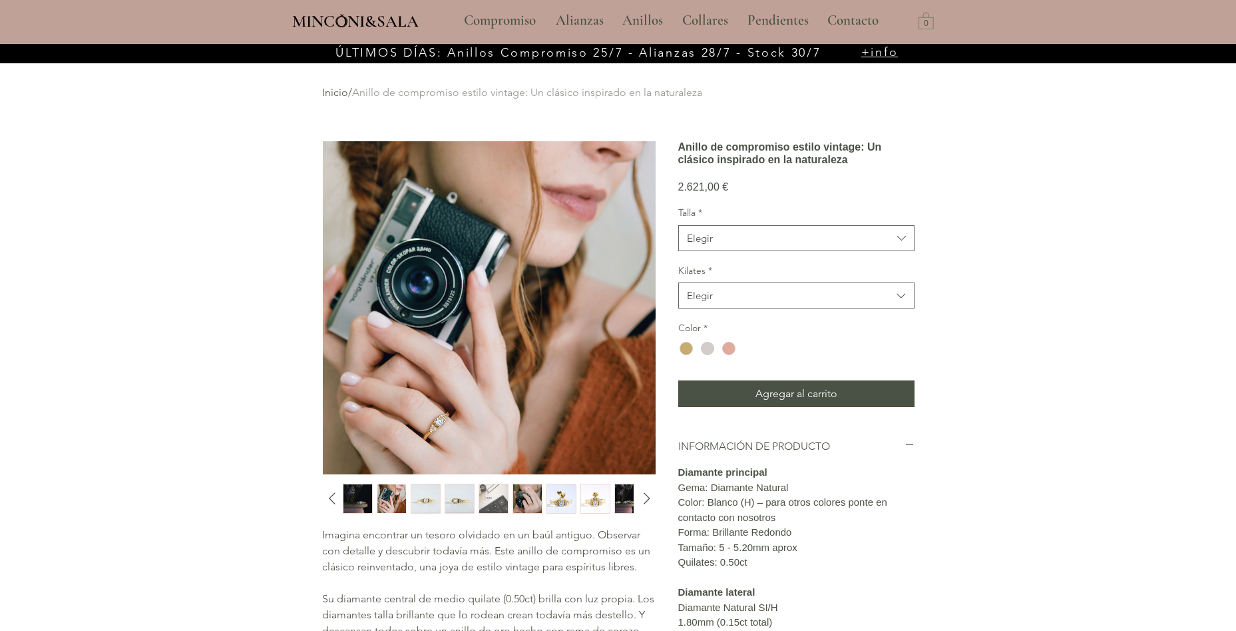
click at [433, 419] on img "main content" at bounding box center [489, 307] width 333 height 333
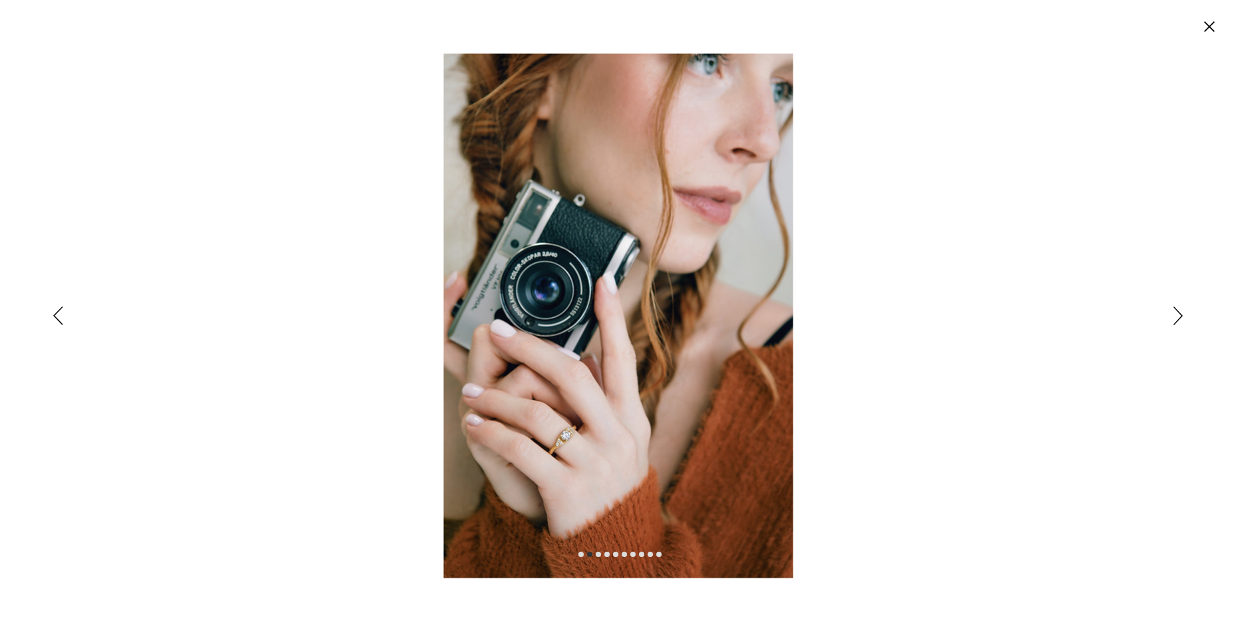
click at [577, 439] on img "Expanded image viewer" at bounding box center [618, 315] width 350 height 524
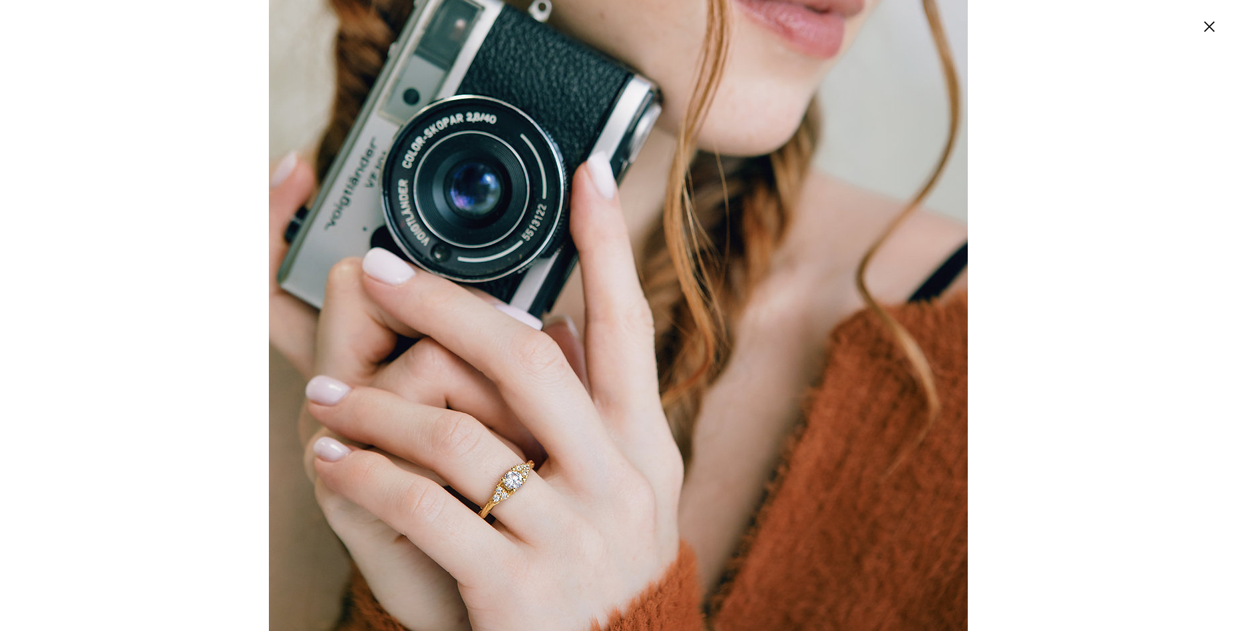
click at [499, 514] on img "Expanded image viewer" at bounding box center [618, 241] width 699 height 1048
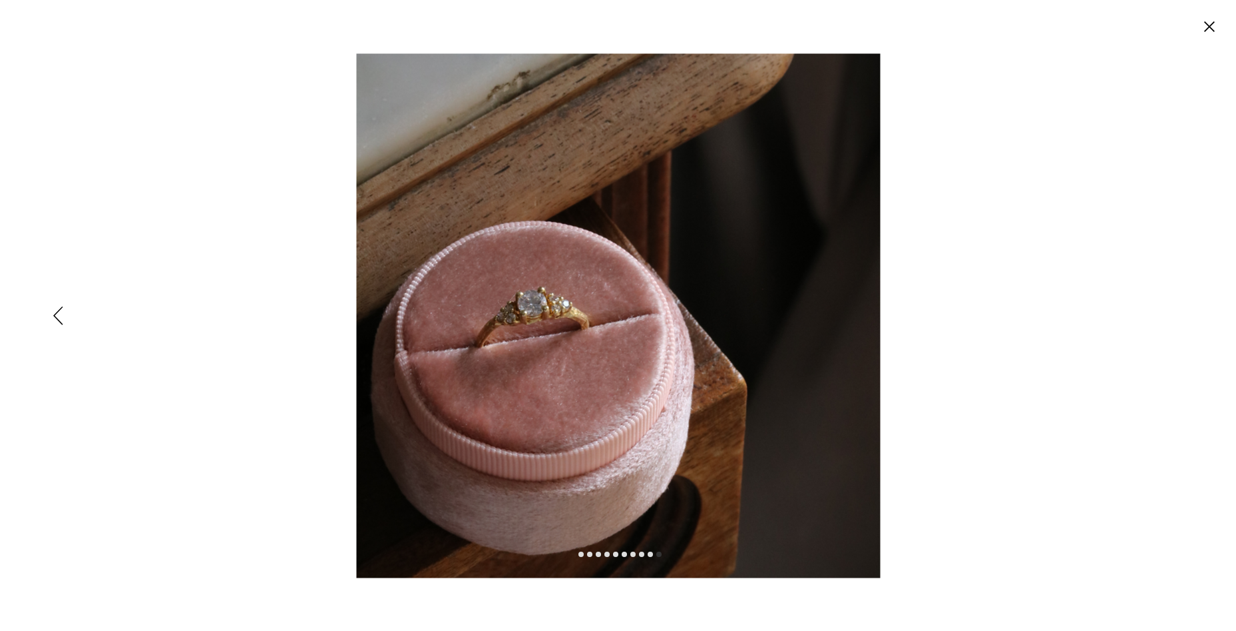
click at [58, 310] on icon "Anterior" at bounding box center [57, 315] width 9 height 19
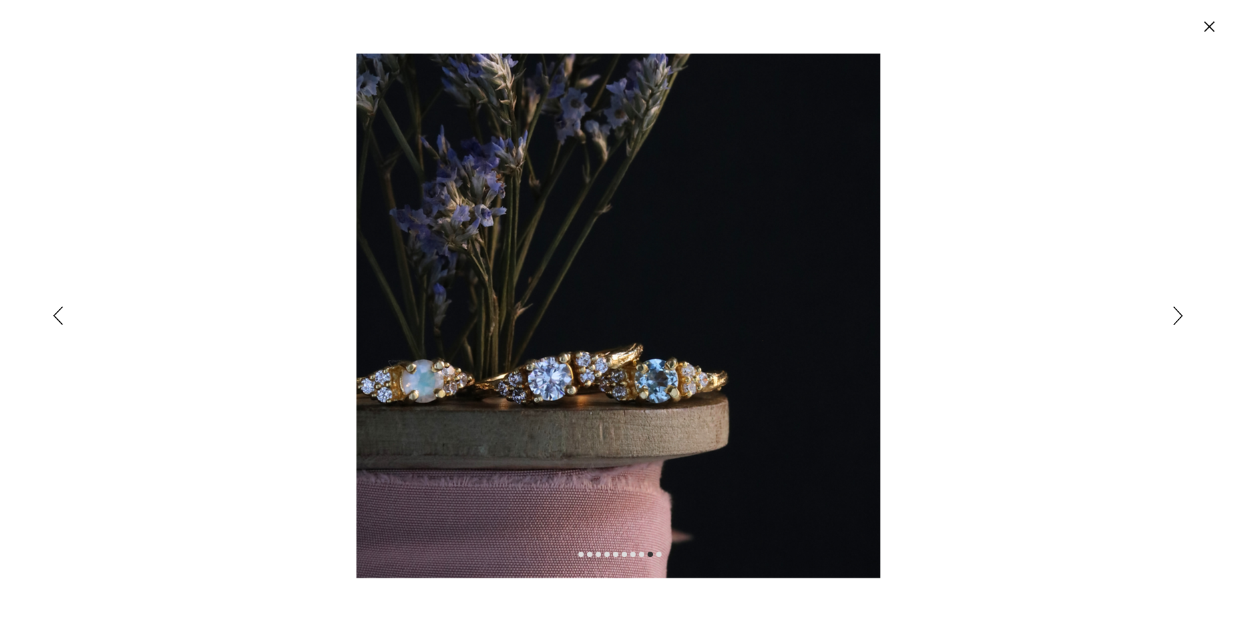
click at [57, 310] on icon "Anterior" at bounding box center [57, 315] width 9 height 19
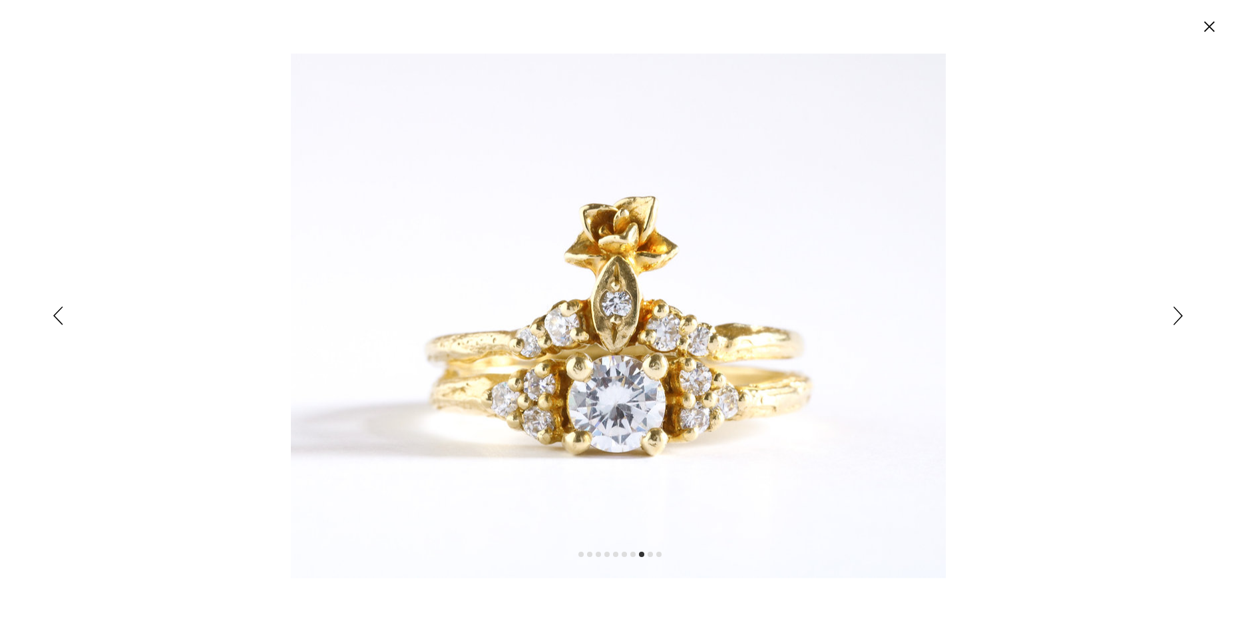
click at [57, 310] on icon "Anterior" at bounding box center [57, 315] width 9 height 19
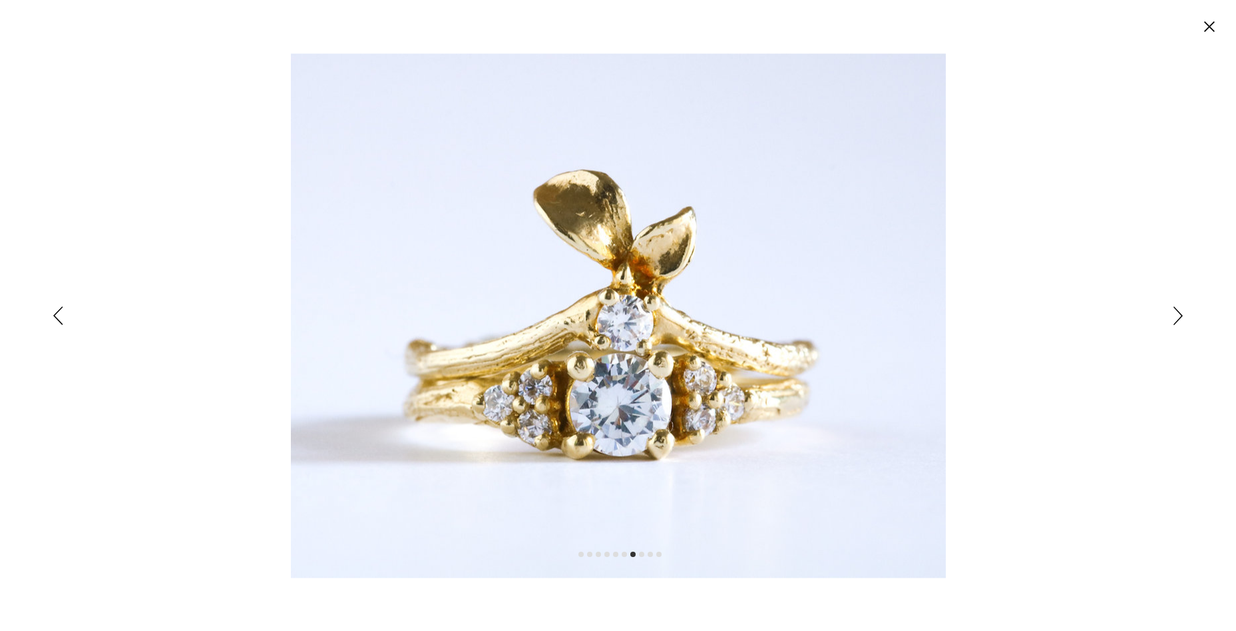
click at [57, 310] on icon "Anterior" at bounding box center [57, 315] width 9 height 19
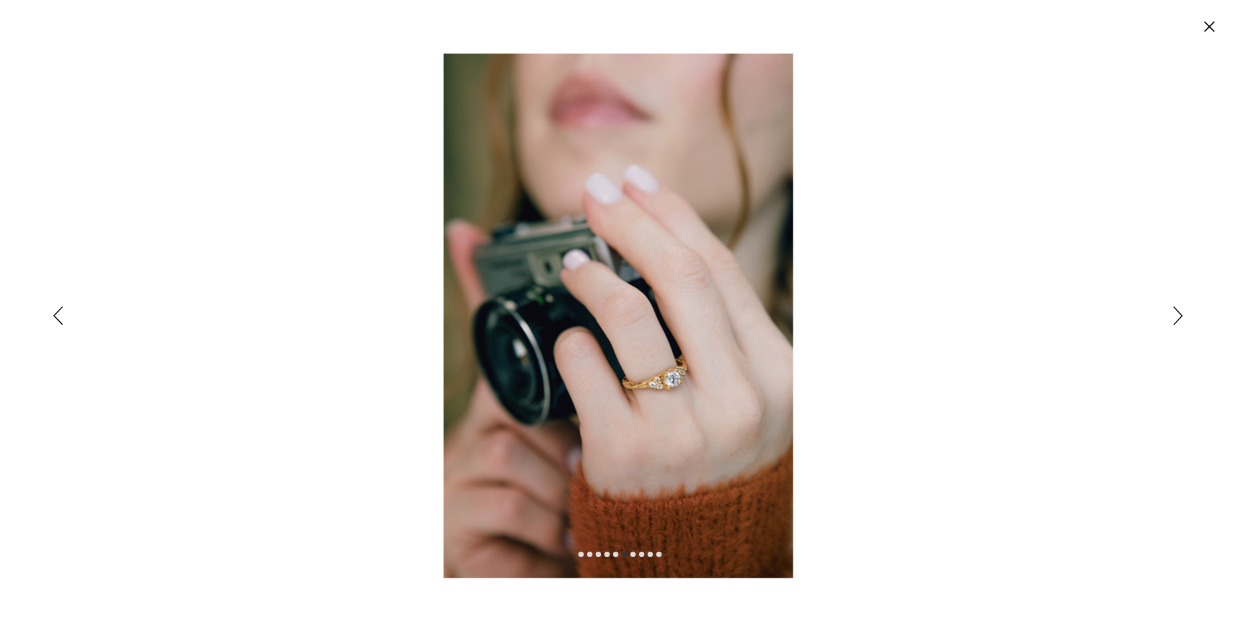
click at [57, 310] on icon "Anterior" at bounding box center [57, 315] width 9 height 19
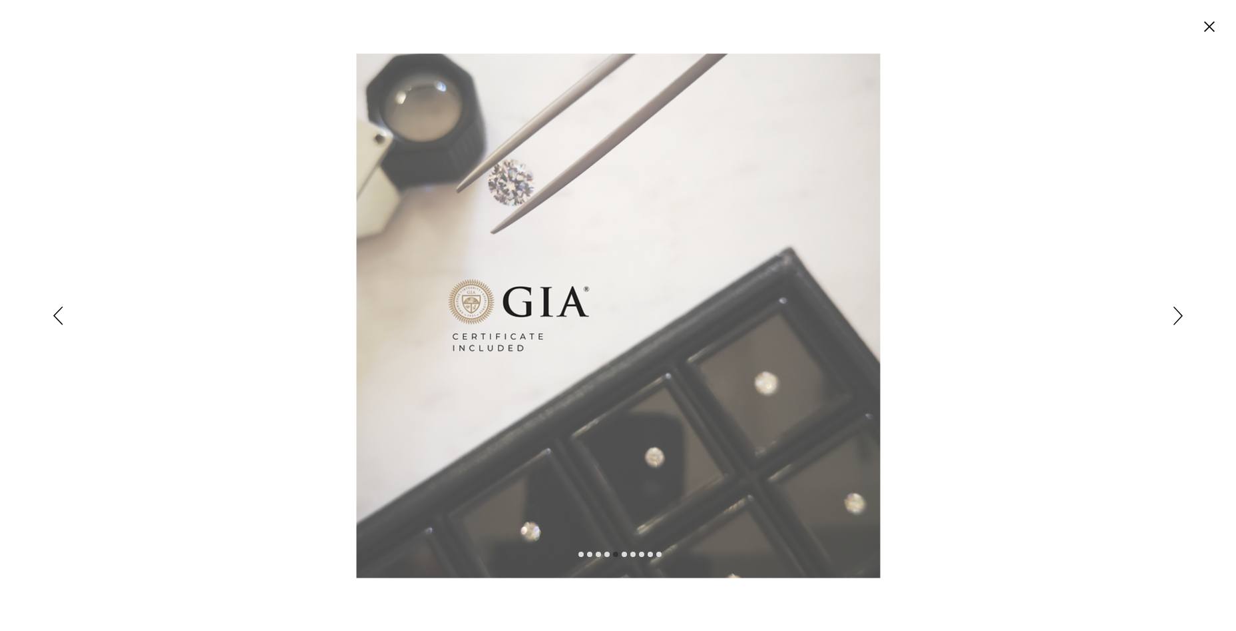
click at [57, 310] on icon "Anterior" at bounding box center [57, 315] width 9 height 19
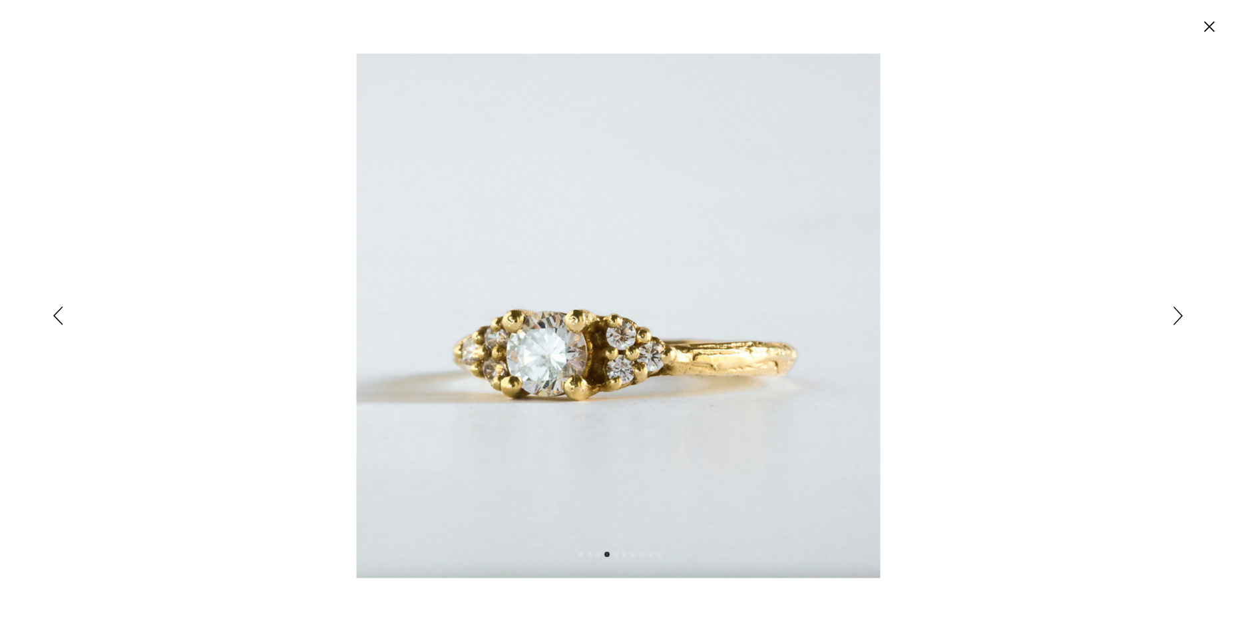
click at [57, 310] on icon "Anterior" at bounding box center [57, 315] width 9 height 19
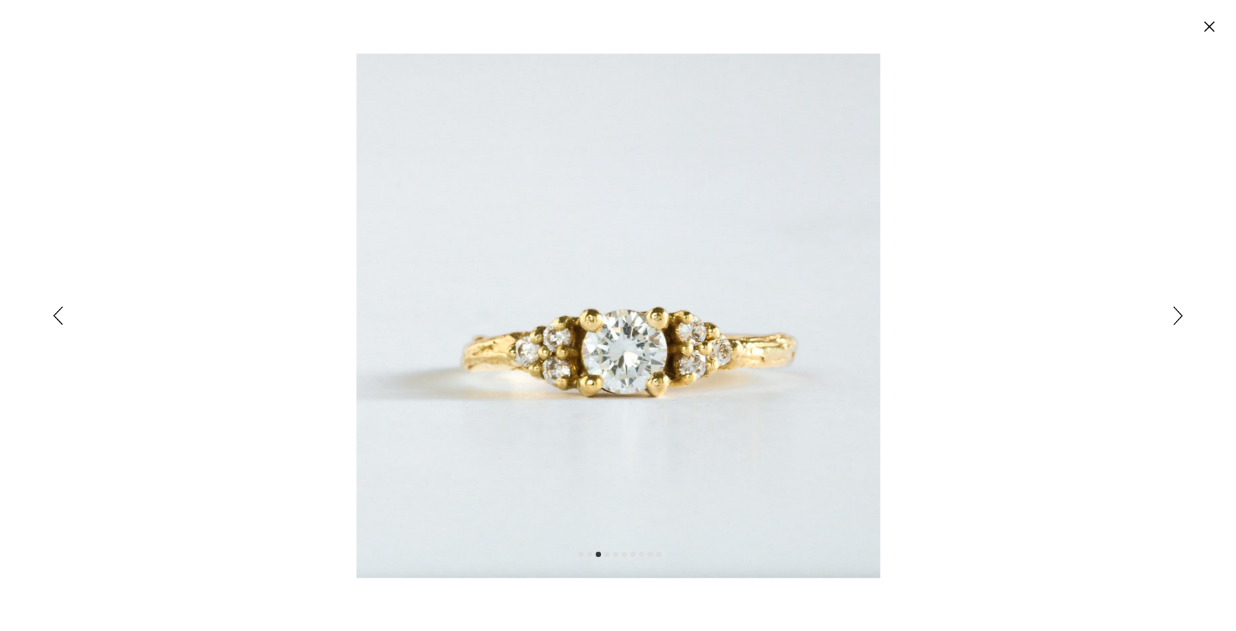
click at [55, 311] on icon "Anterior" at bounding box center [58, 315] width 10 height 19
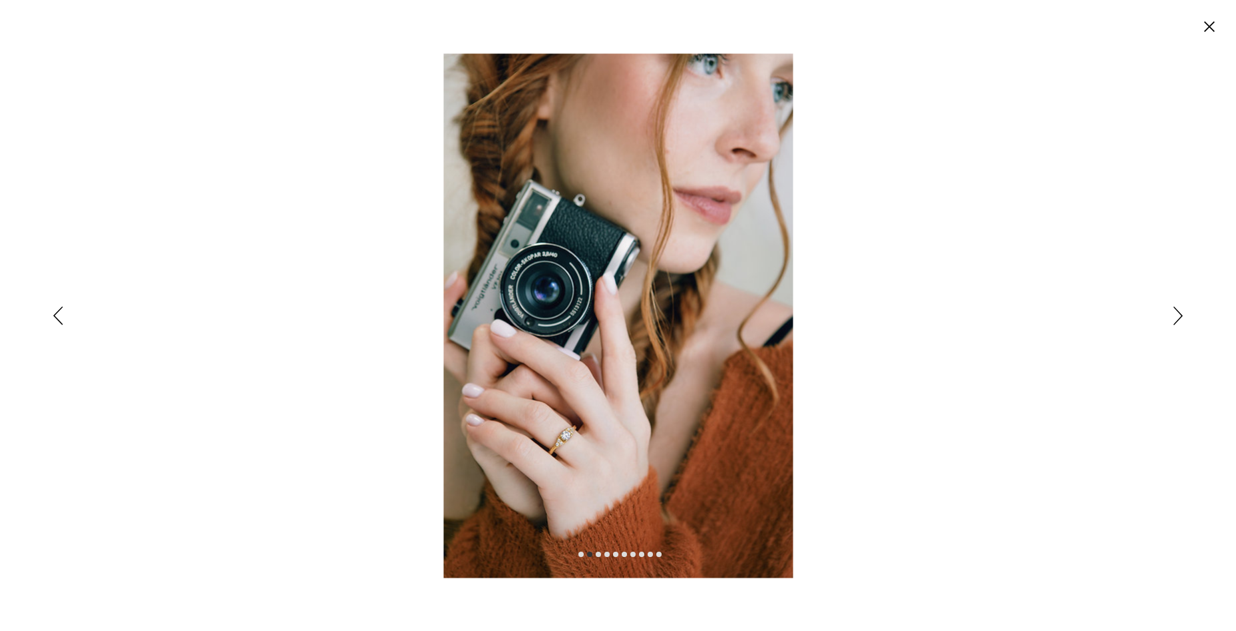
click at [55, 311] on icon "Anterior" at bounding box center [58, 315] width 10 height 19
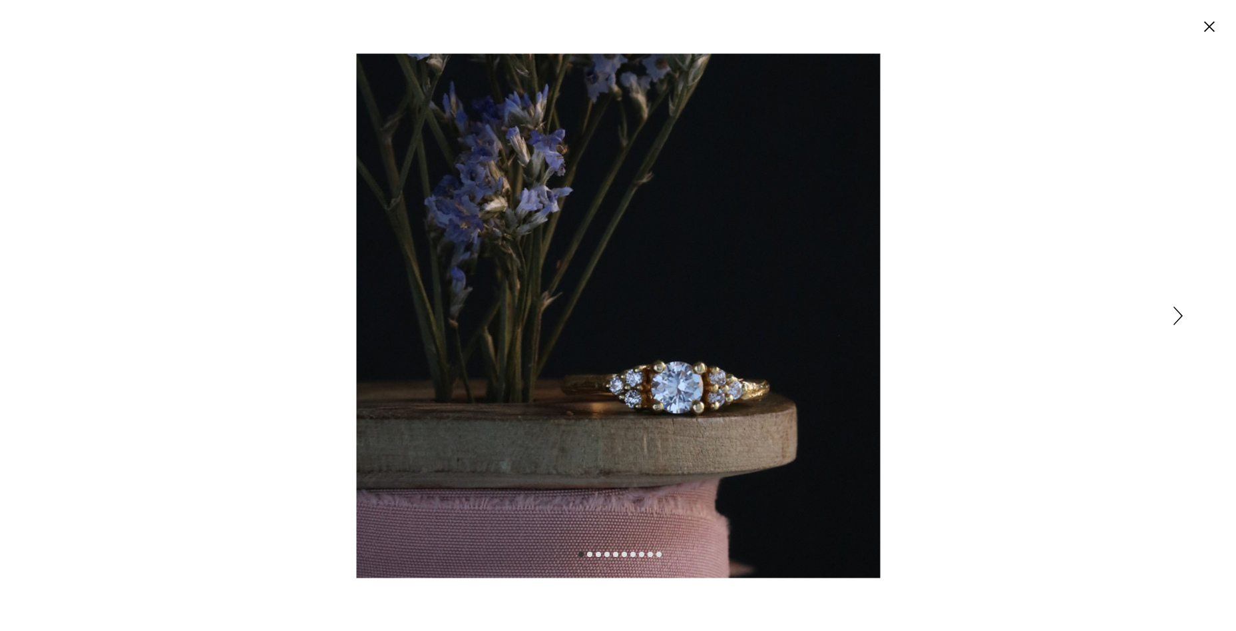
click at [55, 311] on div "Expanded image viewer" at bounding box center [618, 315] width 1236 height 631
click at [1170, 313] on div "Expanded image viewer" at bounding box center [618, 315] width 1236 height 631
click at [1173, 314] on div "Expanded image viewer" at bounding box center [618, 315] width 1236 height 631
click at [1183, 311] on div "Expanded image viewer" at bounding box center [618, 315] width 1236 height 631
click at [1177, 314] on icon "Siguiente" at bounding box center [1178, 315] width 9 height 19
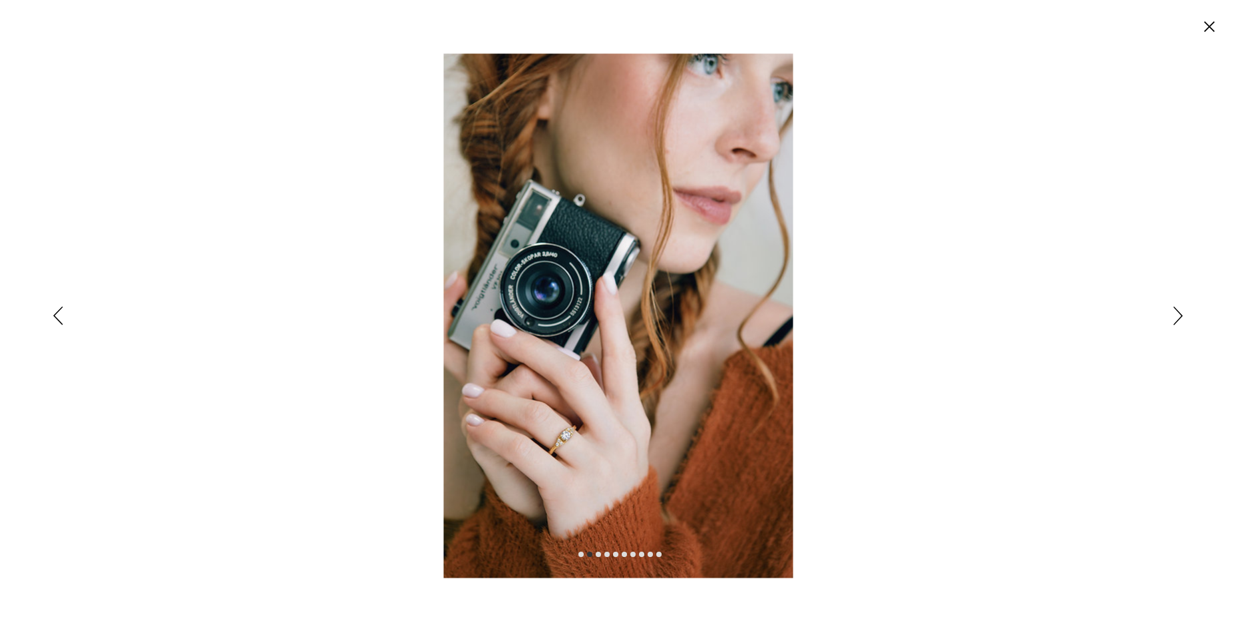
click at [1175, 311] on icon "Siguiente" at bounding box center [1178, 315] width 9 height 19
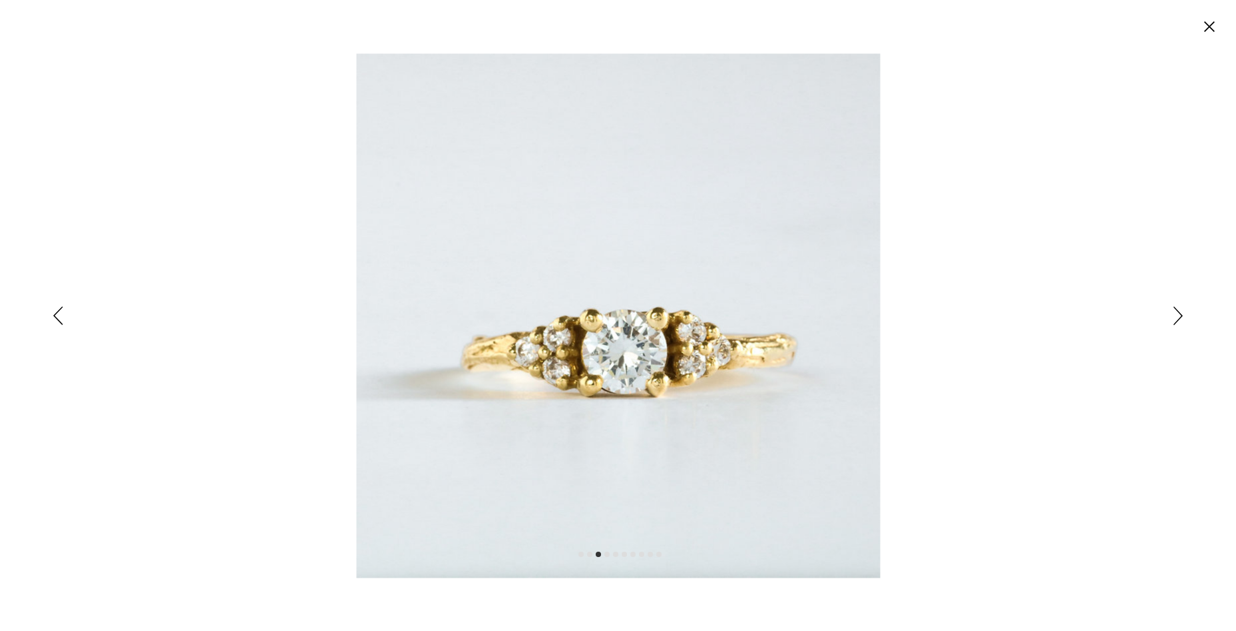
click at [1174, 316] on icon "Siguiente" at bounding box center [1178, 315] width 9 height 19
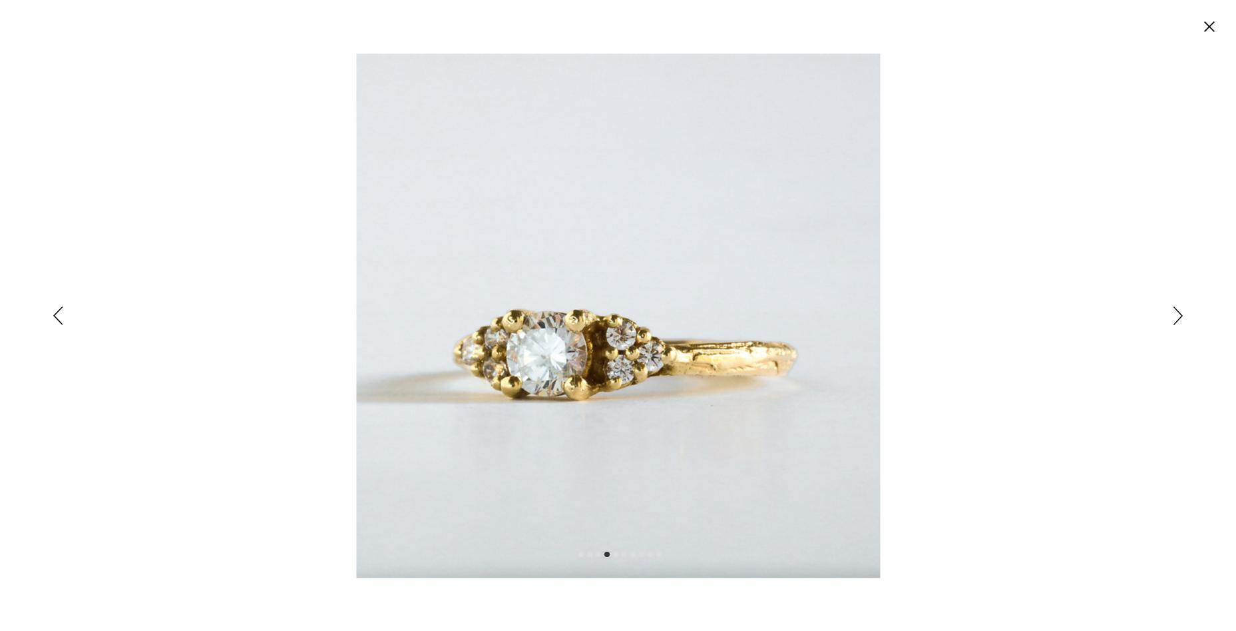
click at [1175, 316] on icon "Siguiente" at bounding box center [1178, 315] width 9 height 19
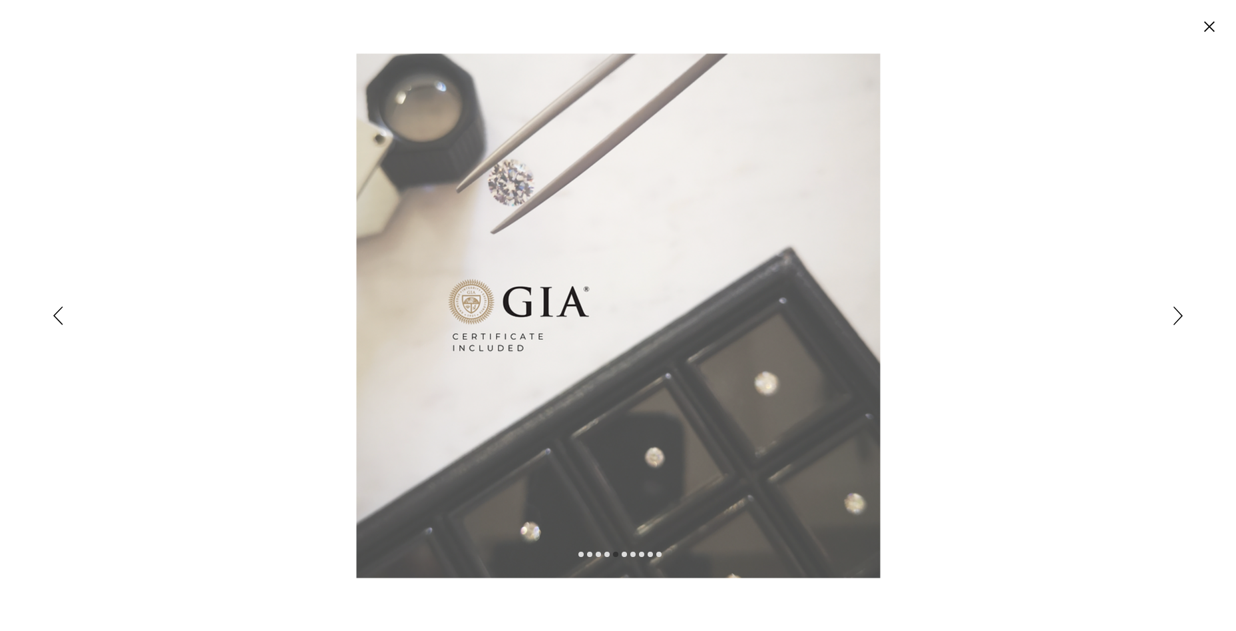
click at [1173, 315] on div "Expanded image viewer" at bounding box center [618, 315] width 1236 height 631
click at [1177, 316] on icon "Siguiente" at bounding box center [1178, 315] width 9 height 19
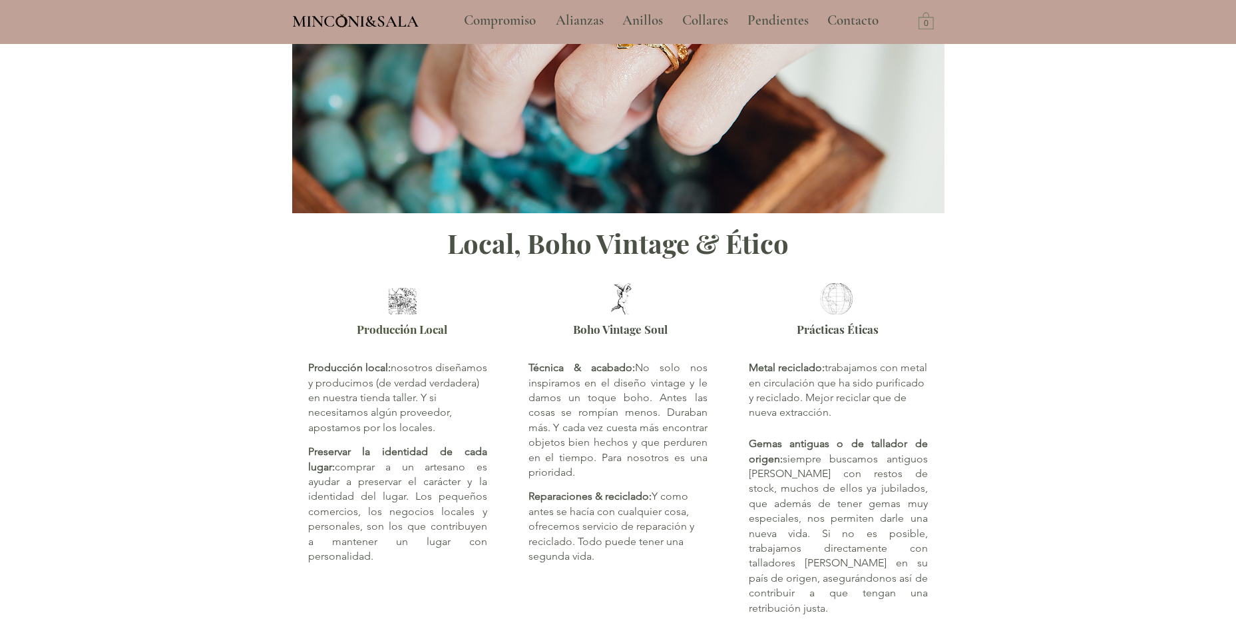
scroll to position [125, 0]
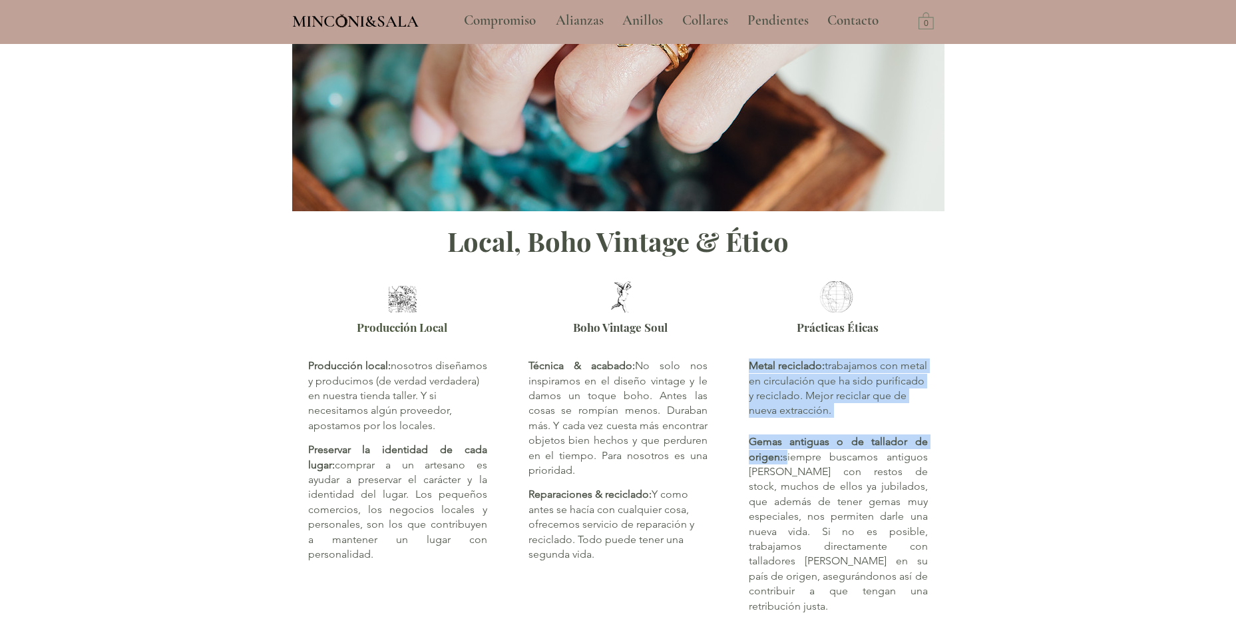
drag, startPoint x: 788, startPoint y: 457, endPoint x: 944, endPoint y: 556, distance: 184.7
click at [936, 584] on div "Metal reciclado: trabajamos con metal en circulación que ha sido purificado y r…" at bounding box center [839, 483] width 212 height 280
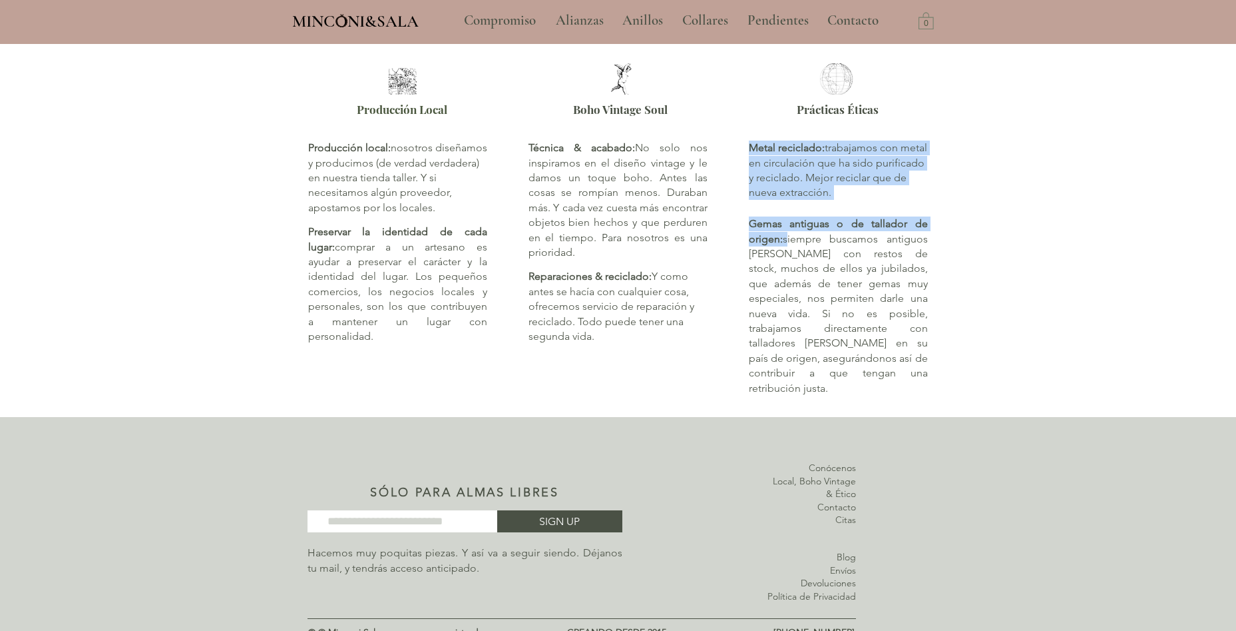
scroll to position [345, 0]
